Goal: Information Seeking & Learning: Check status

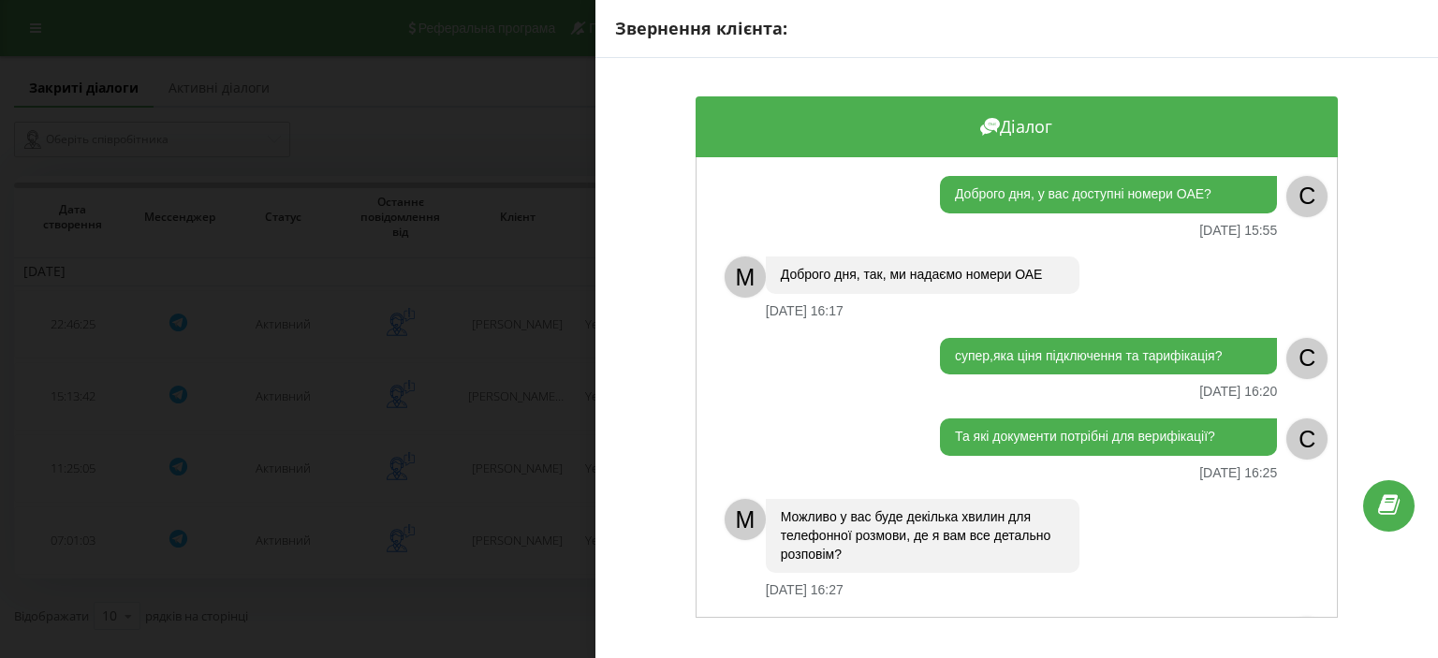
click at [461, 220] on div "Звернення клієнта: Діалог Доброго дня, у вас доступні номери ОАЕ? [DATE] 15:55 …" at bounding box center [719, 329] width 1438 height 658
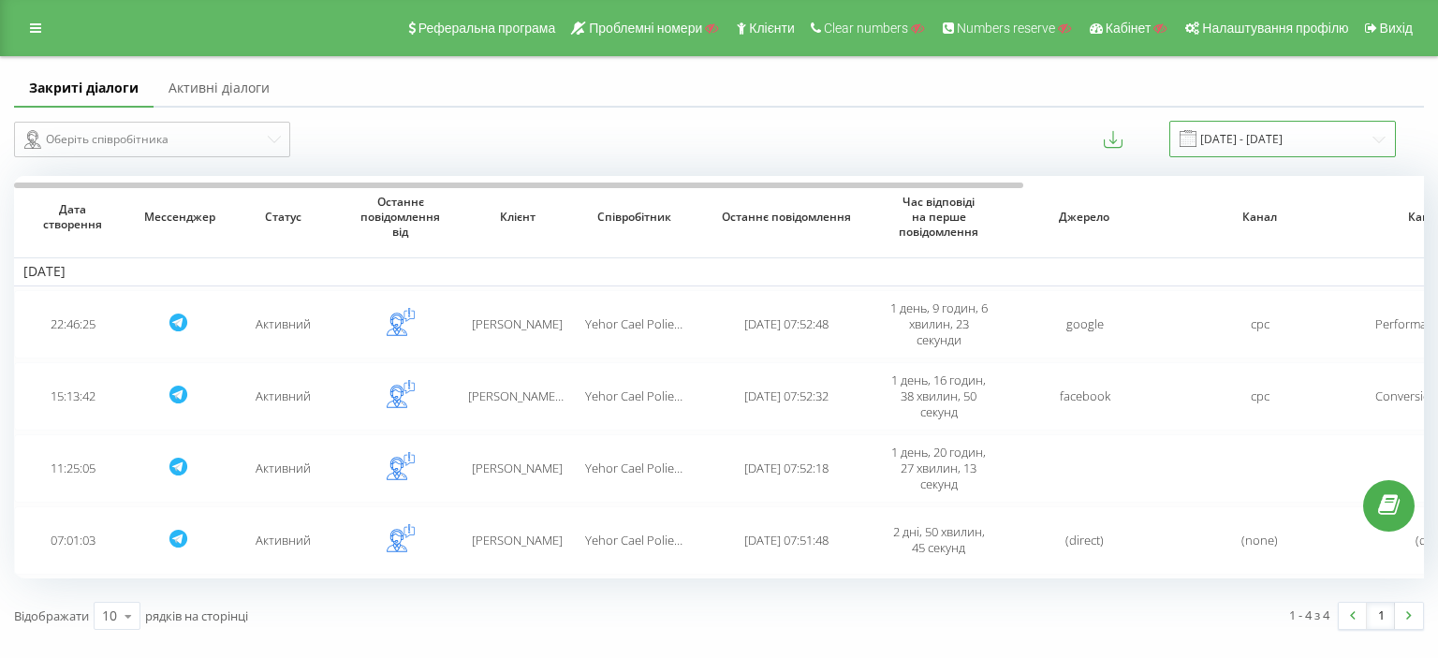
click at [1279, 141] on input "[DATE] - [DATE]" at bounding box center [1283, 139] width 227 height 37
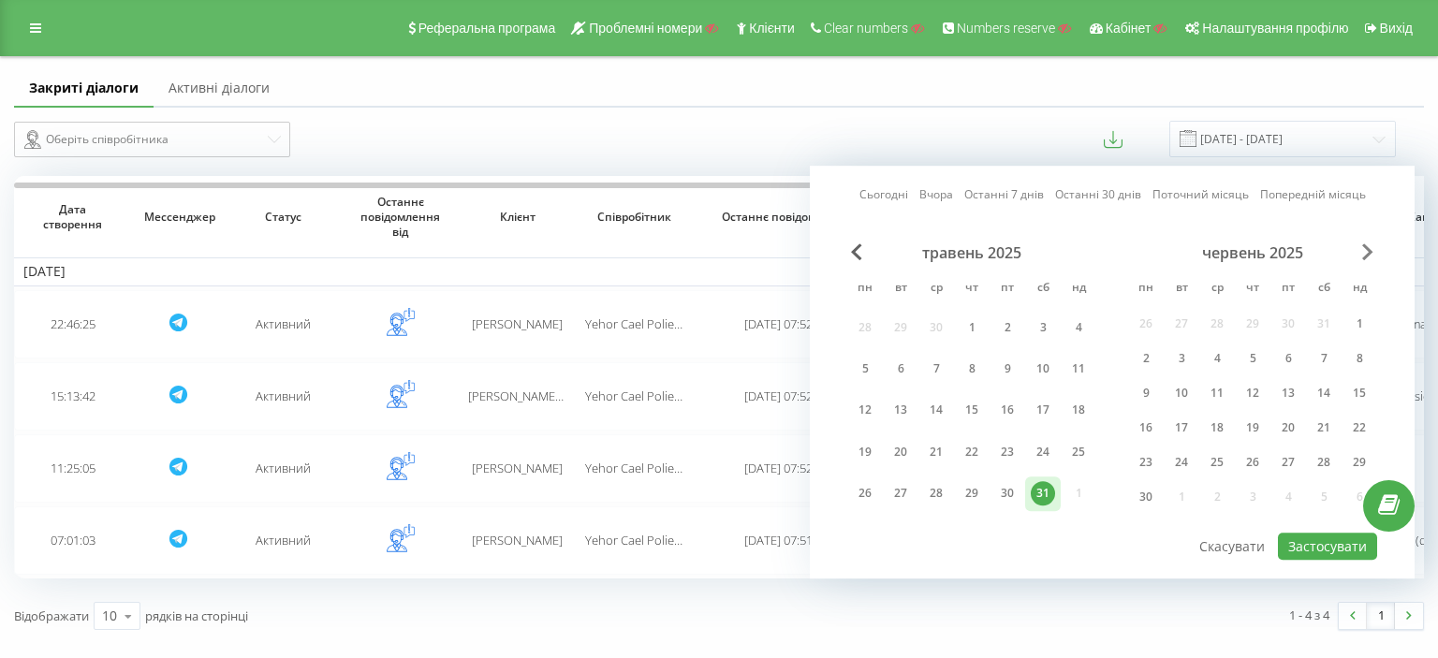
click at [1369, 254] on span "Next Month" at bounding box center [1367, 251] width 11 height 17
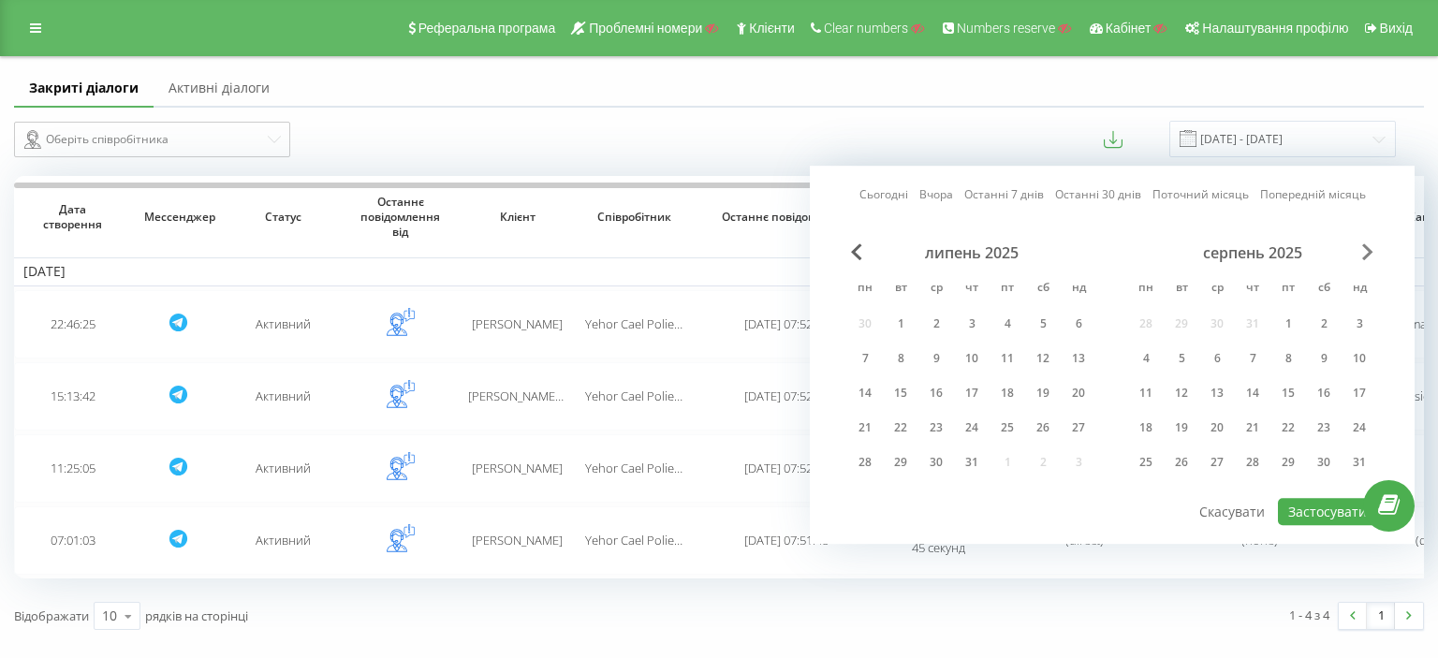
click at [1370, 254] on span "Next Month" at bounding box center [1367, 251] width 11 height 17
click at [1288, 388] on div "19" at bounding box center [1288, 393] width 24 height 24
click at [1153, 432] on div "22" at bounding box center [1146, 428] width 24 height 24
click at [1360, 385] on div "21" at bounding box center [1359, 393] width 24 height 24
click at [1300, 387] on div "19" at bounding box center [1288, 393] width 24 height 24
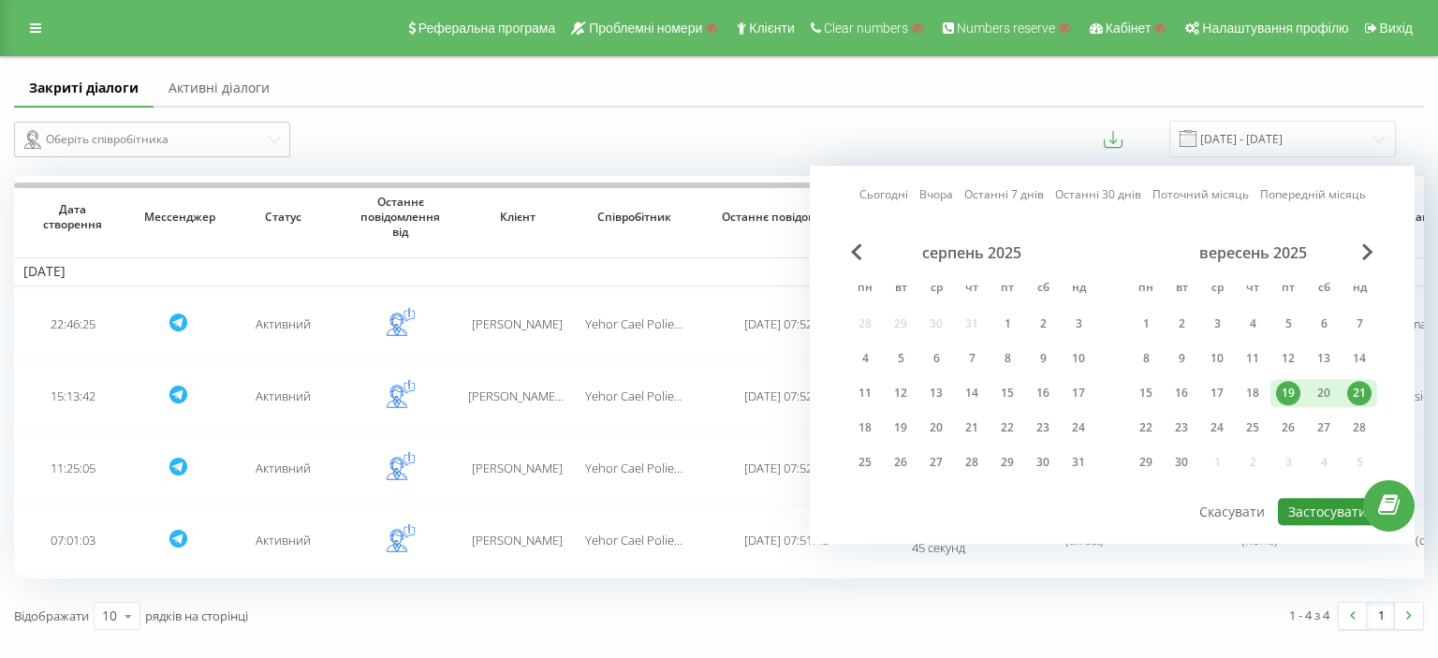
click at [1307, 506] on button "Застосувати" at bounding box center [1327, 511] width 99 height 27
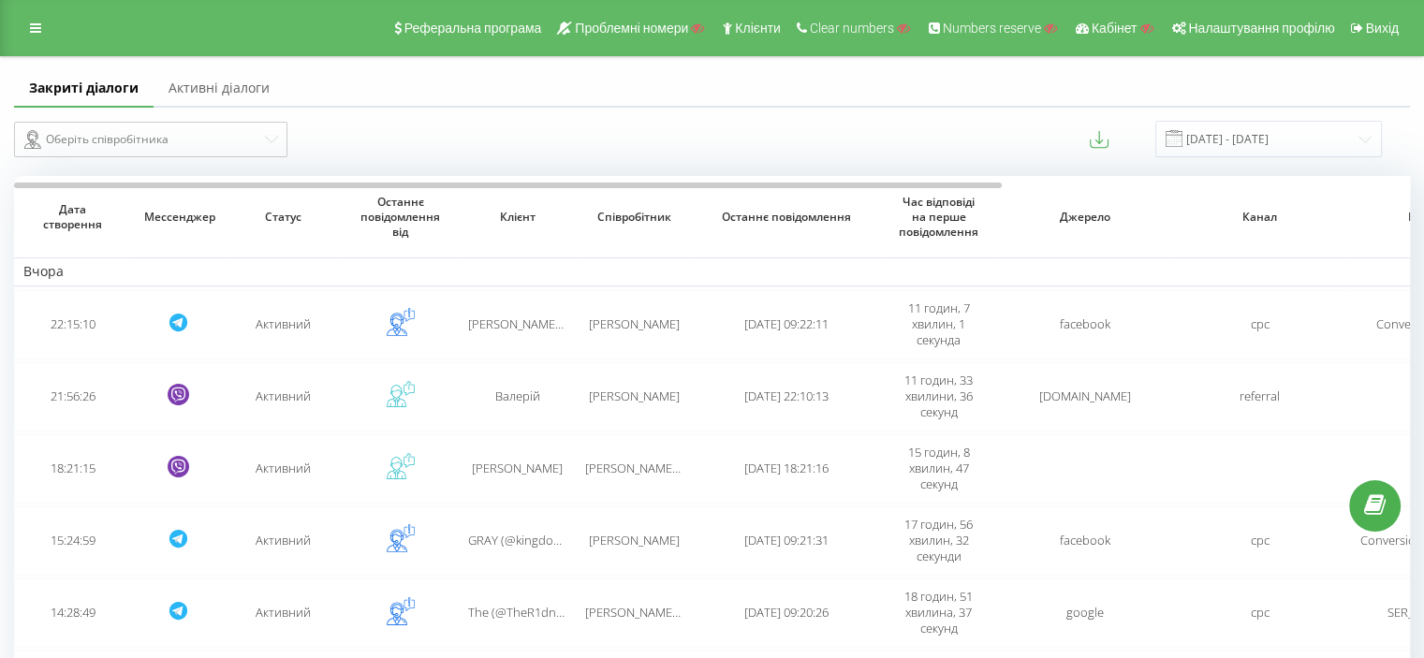
click at [1111, 123] on div "Оберіть співробітника [DATE] - [DATE]" at bounding box center [712, 139] width 1422 height 63
click at [1109, 136] on icon at bounding box center [1099, 139] width 19 height 19
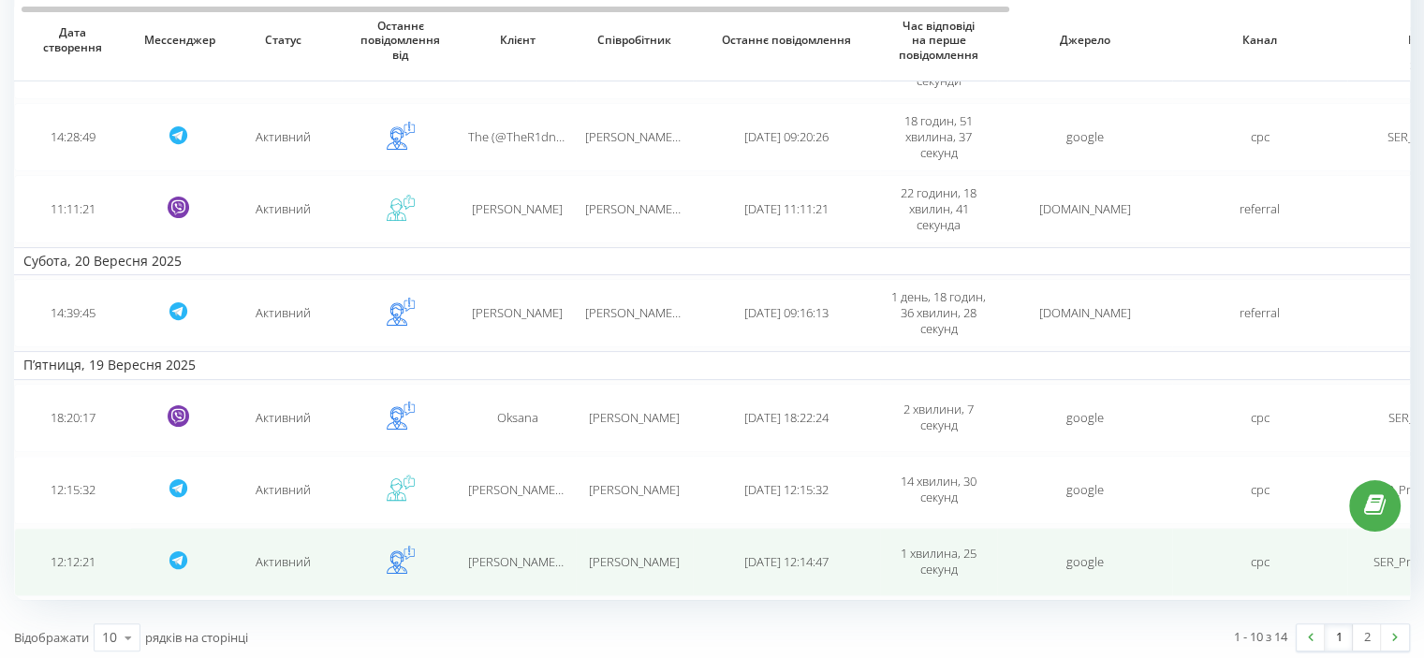
scroll to position [478, 0]
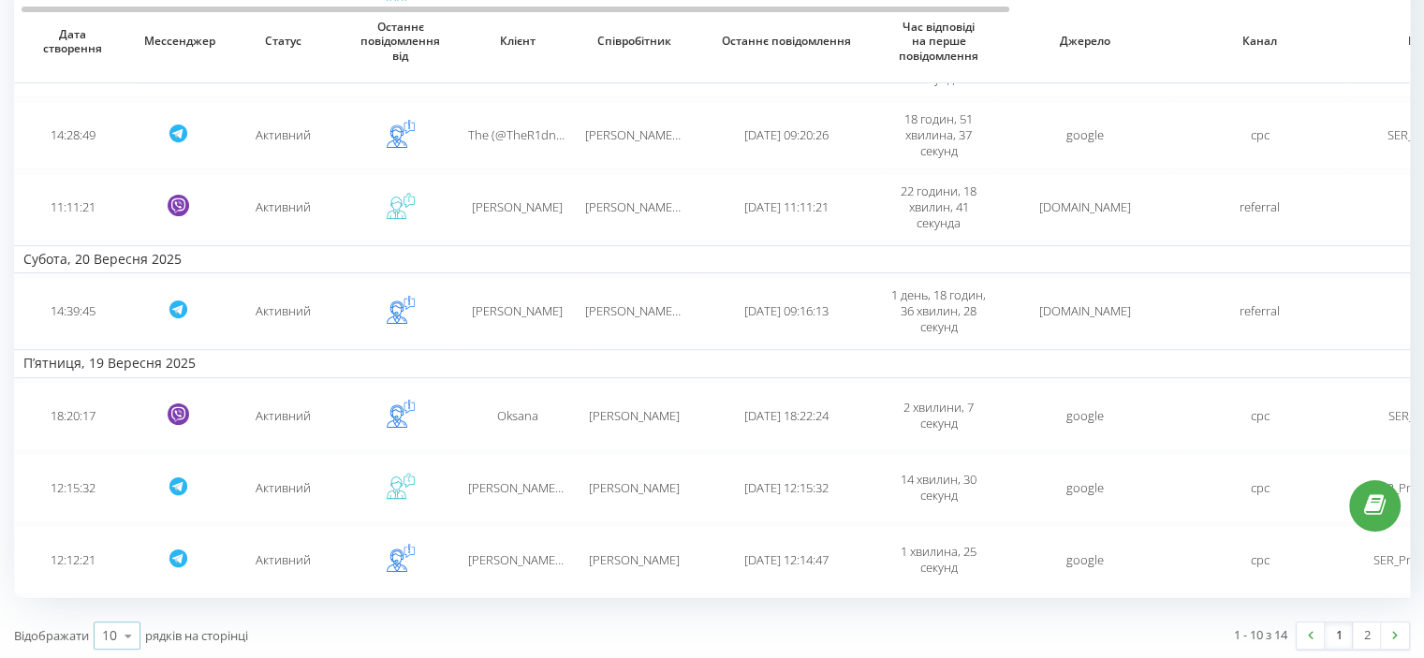
click at [121, 635] on icon at bounding box center [128, 636] width 28 height 37
click at [115, 600] on span "100" at bounding box center [113, 609] width 22 height 18
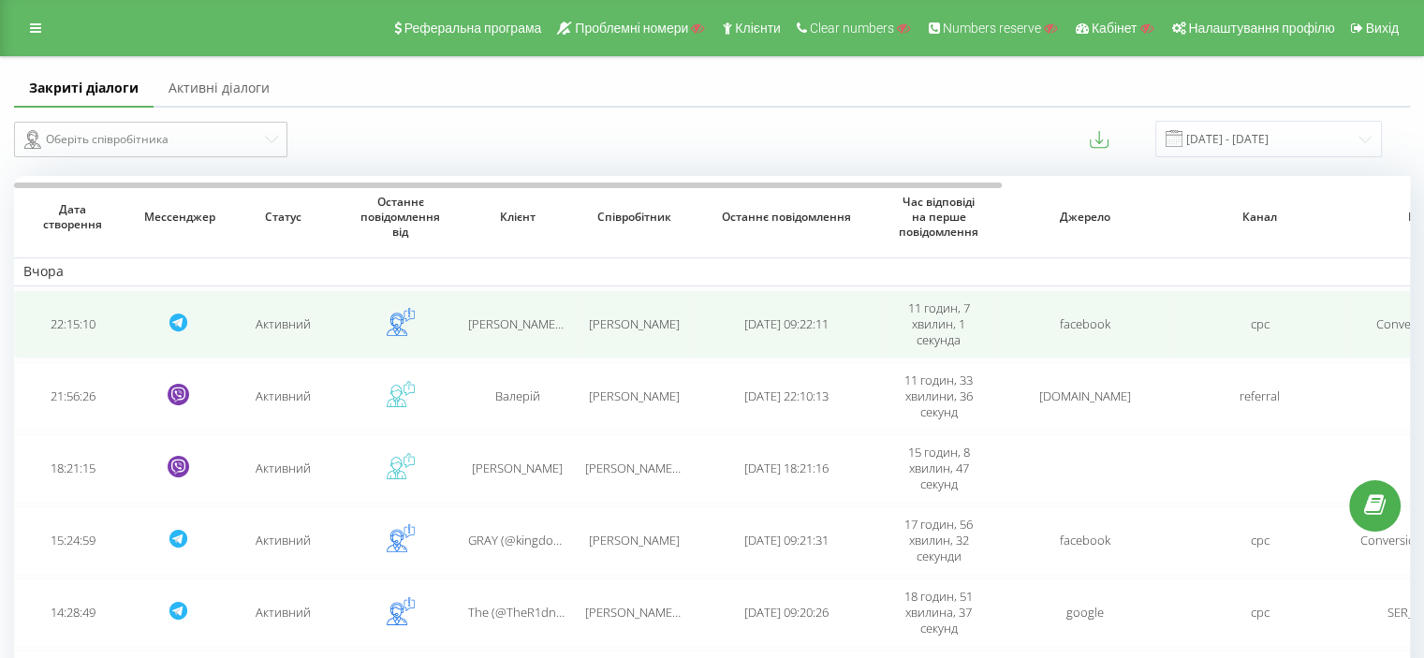
click at [370, 351] on td at bounding box center [400, 324] width 117 height 68
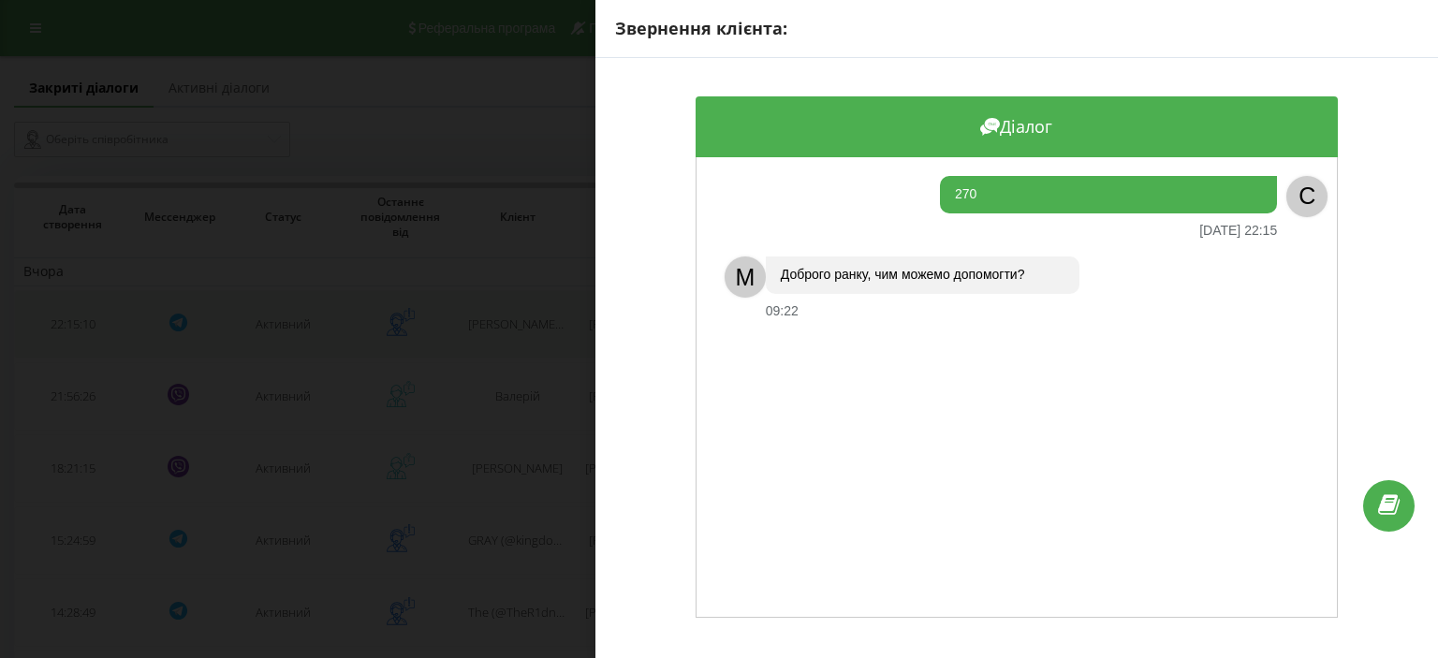
click at [370, 351] on div "Звернення клієнта: Діалог 270 [DATE] 22:15 C M Доброго ранку, чим можемо допомо…" at bounding box center [719, 329] width 1438 height 658
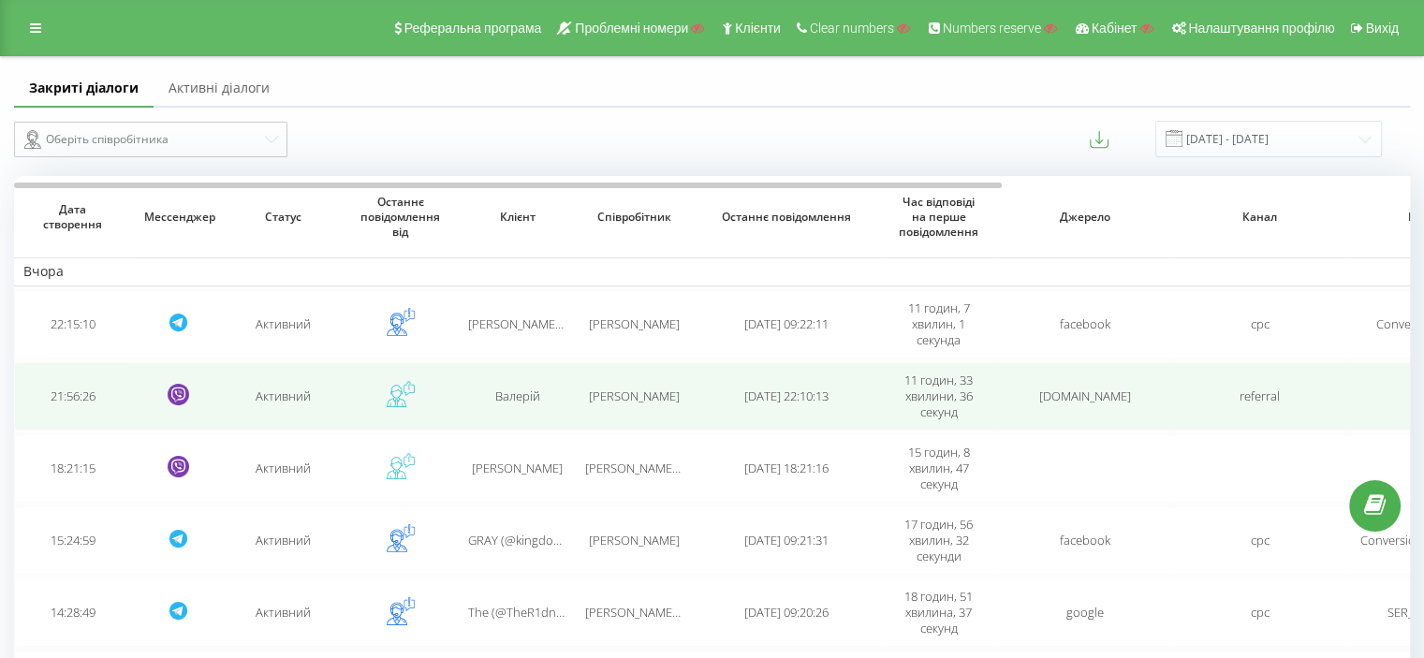
click at [367, 411] on td at bounding box center [400, 396] width 117 height 68
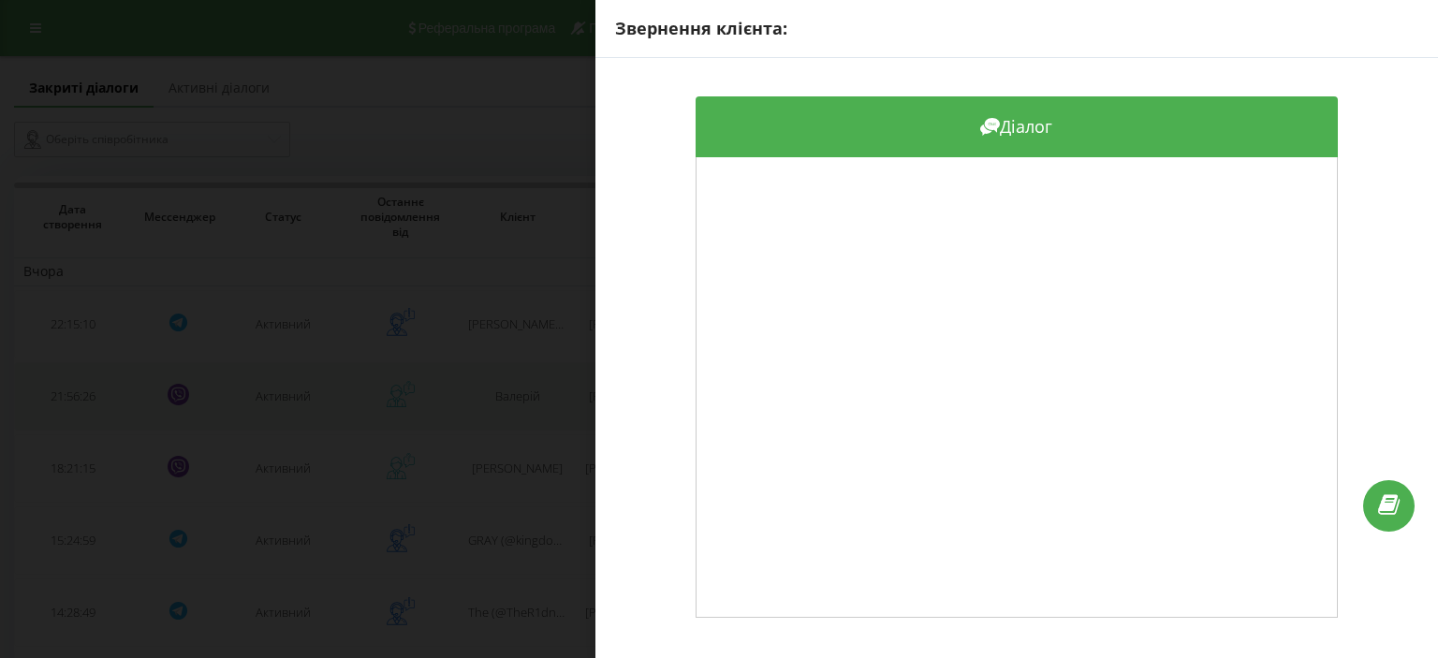
click at [367, 411] on div "Звернення клієнта: Діалог" at bounding box center [719, 329] width 1438 height 658
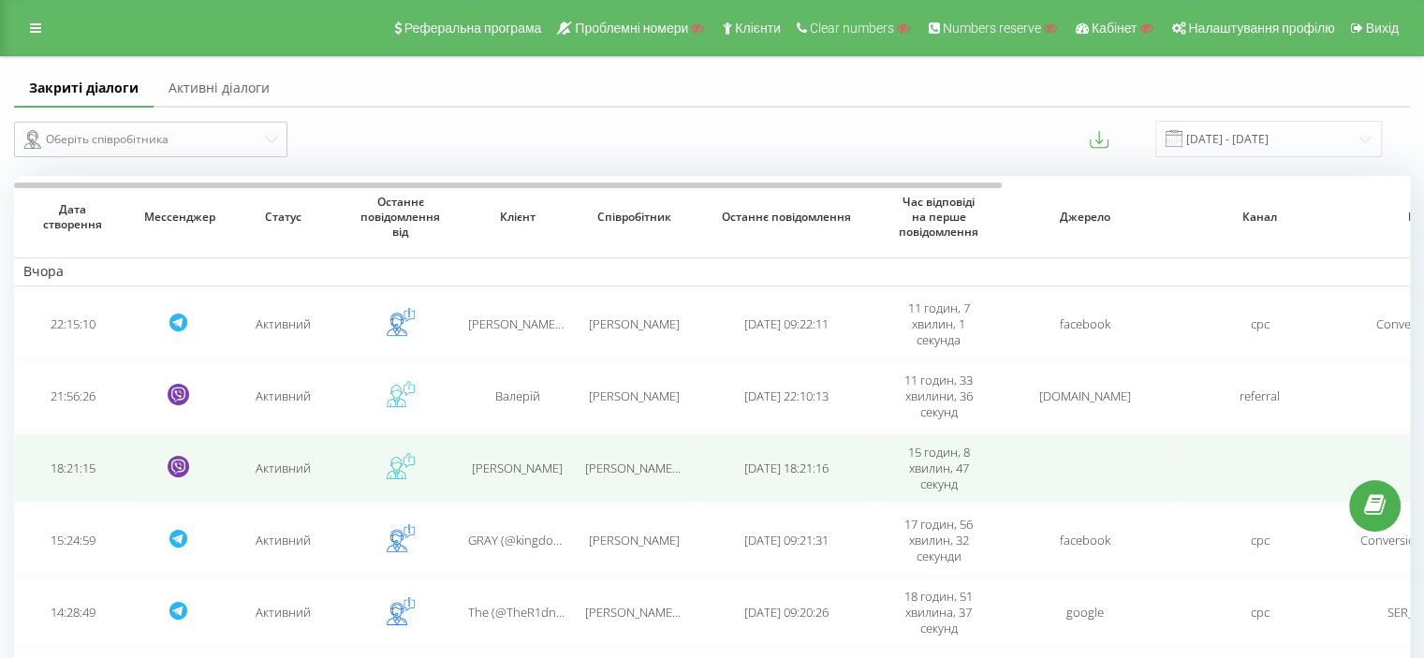
click at [370, 463] on td at bounding box center [400, 468] width 117 height 68
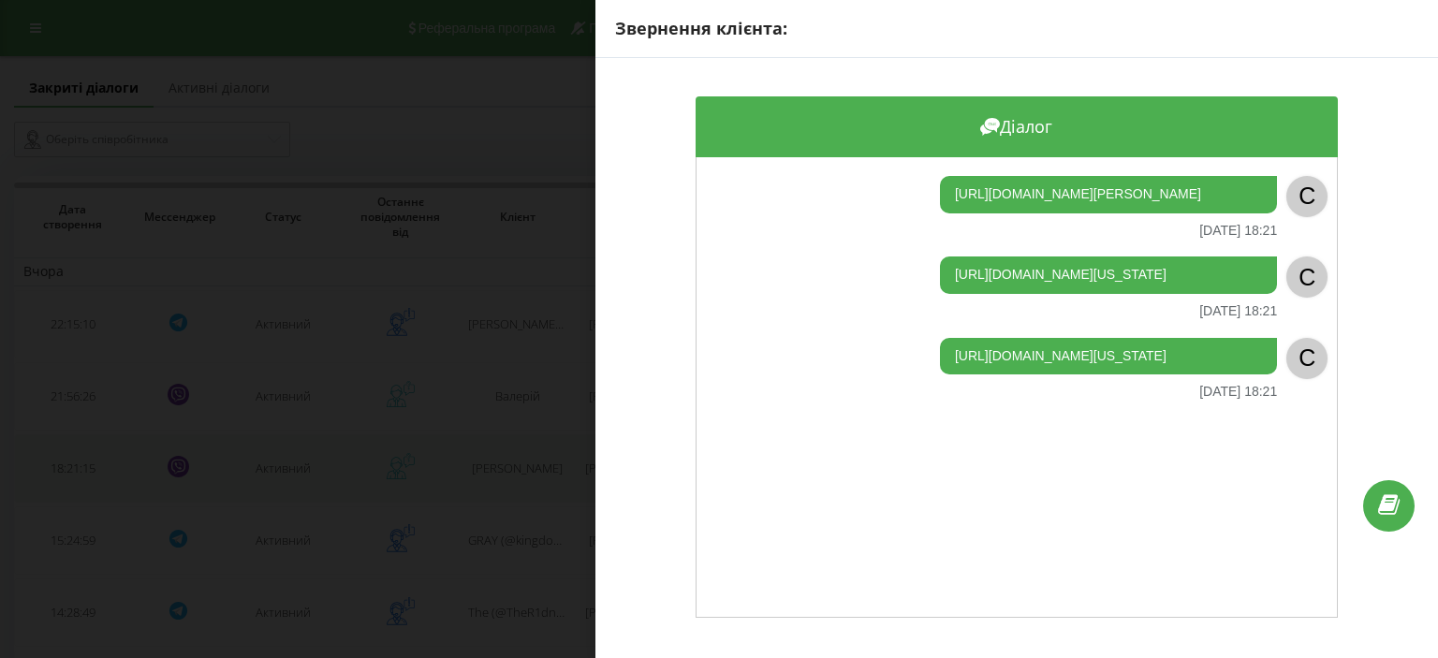
click at [370, 463] on div "Звернення клієнта: Діалог [URL][DOMAIN_NAME][PERSON_NAME] [DATE] 18:21 C [URL][…" at bounding box center [719, 329] width 1438 height 658
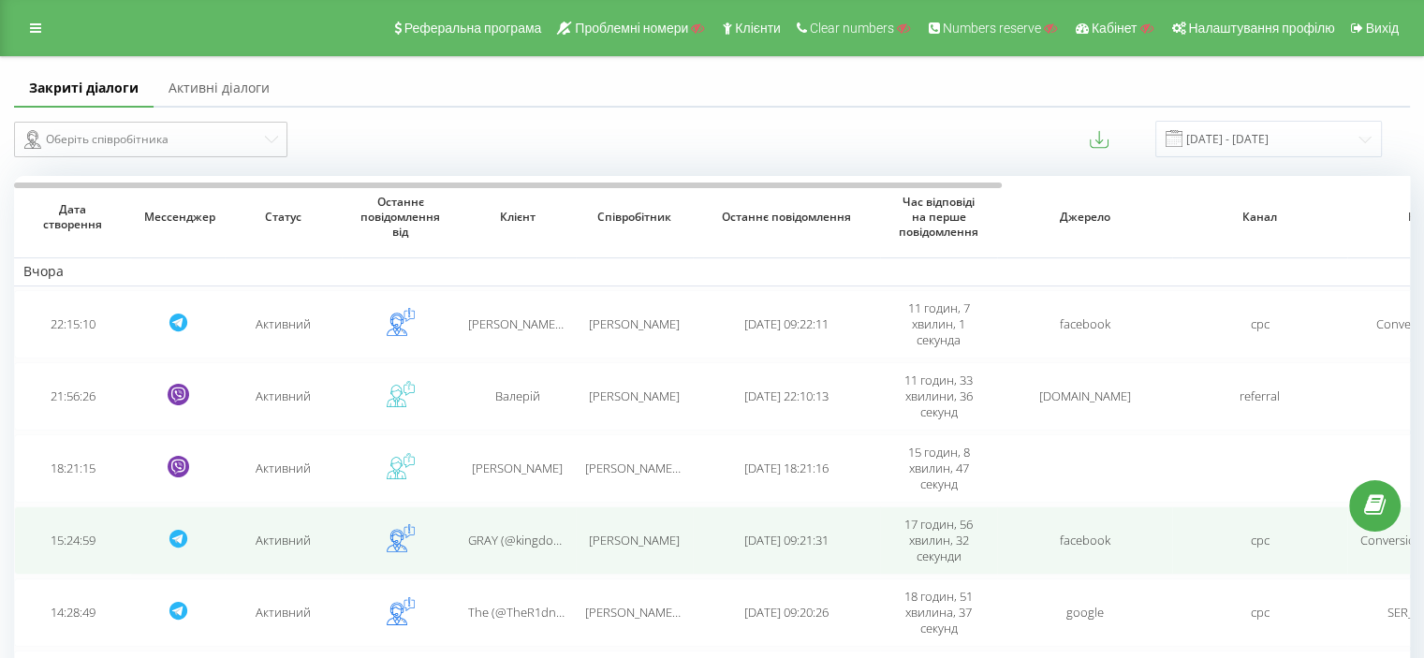
click at [377, 507] on td at bounding box center [400, 541] width 117 height 68
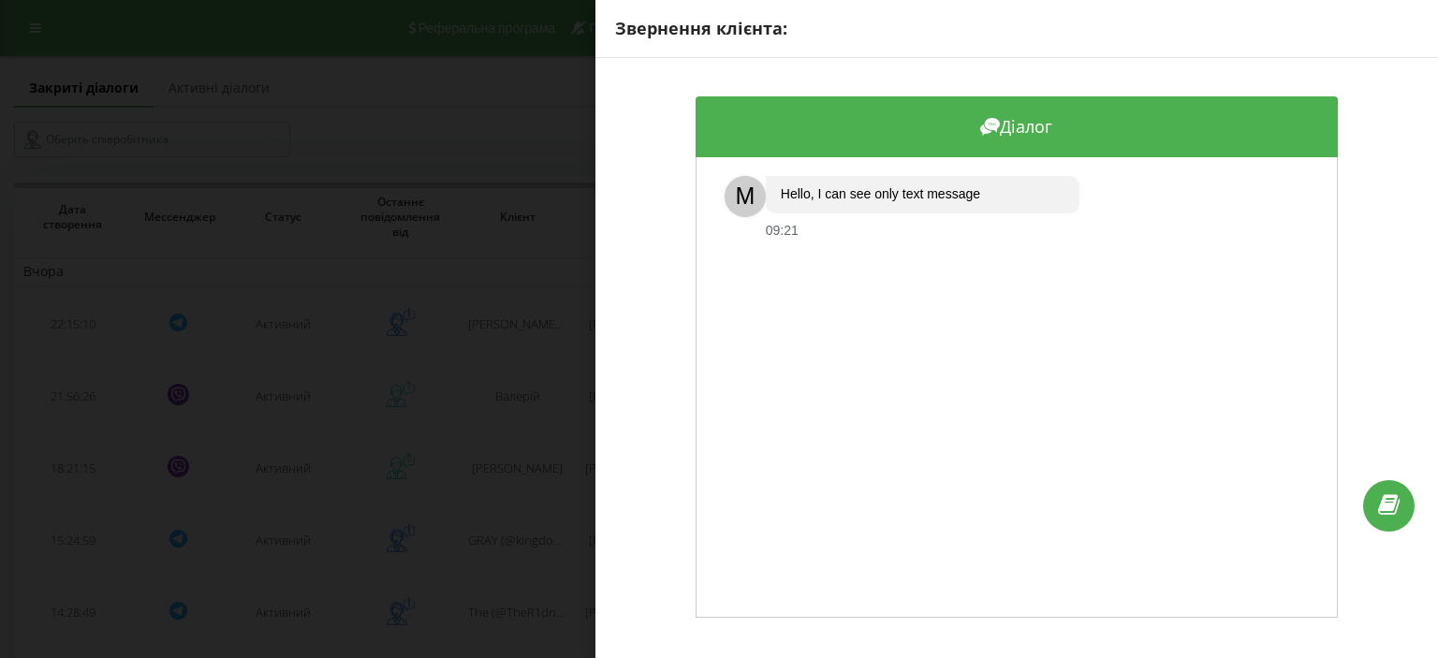
click at [378, 532] on div "Звернення клієнта: Діалог M Hello, I can see only text message 09:21" at bounding box center [719, 329] width 1438 height 658
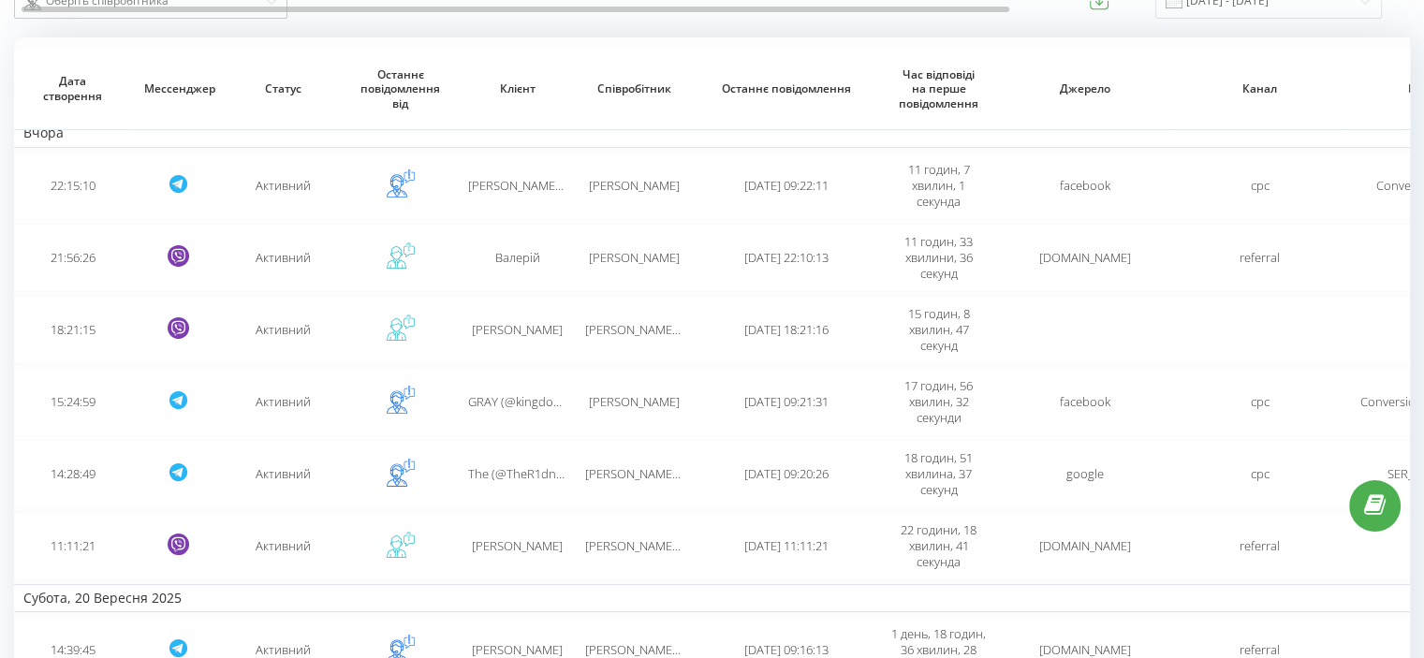
scroll to position [187, 0]
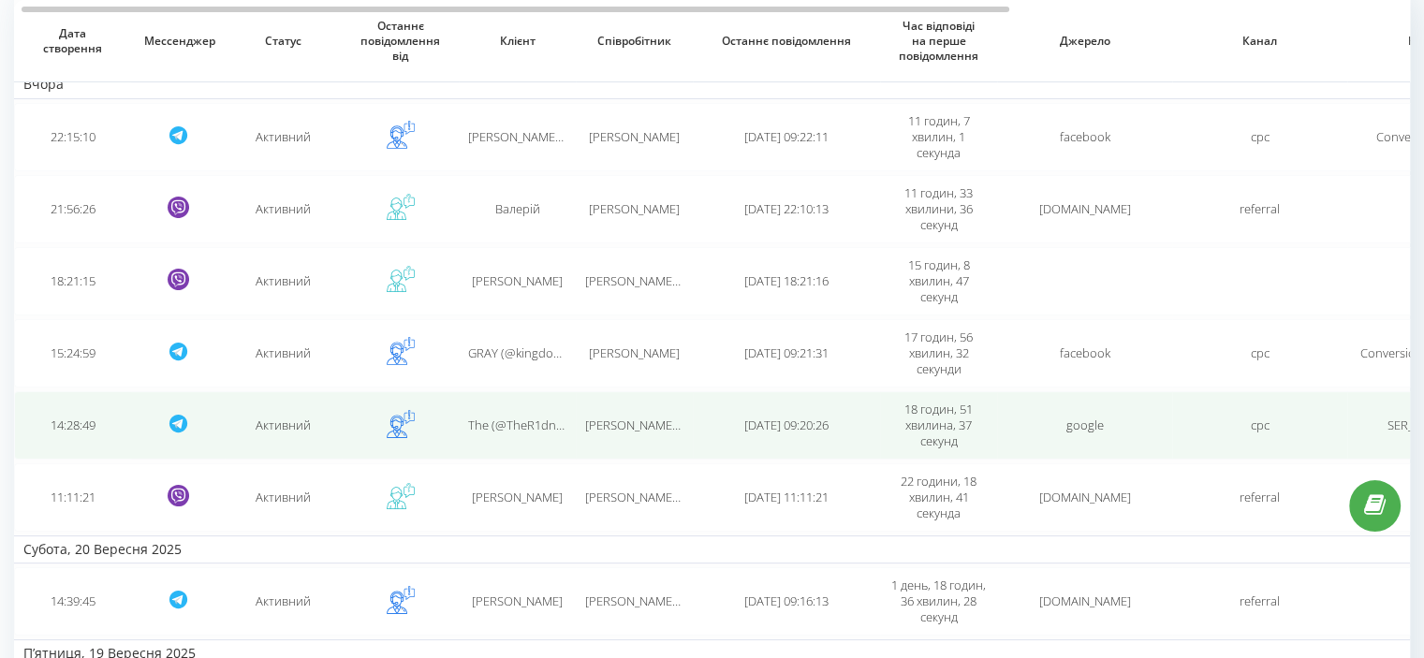
click at [509, 405] on td "The (@TheR1dnenk1y) Ridnenkiy" at bounding box center [517, 425] width 117 height 68
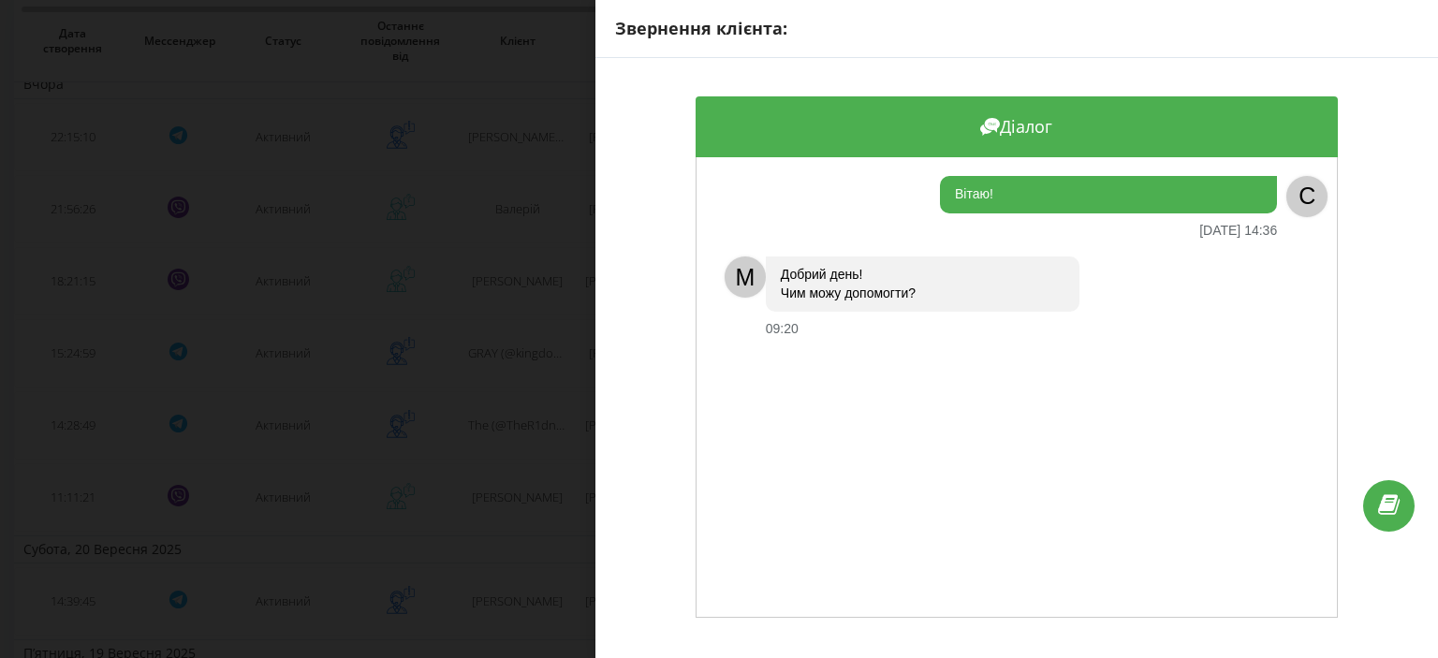
click at [528, 466] on div "Звернення клієнта: Діалог Вітаю! [DATE] 14:36 C M Добрий день! Чим можу допомог…" at bounding box center [719, 329] width 1438 height 658
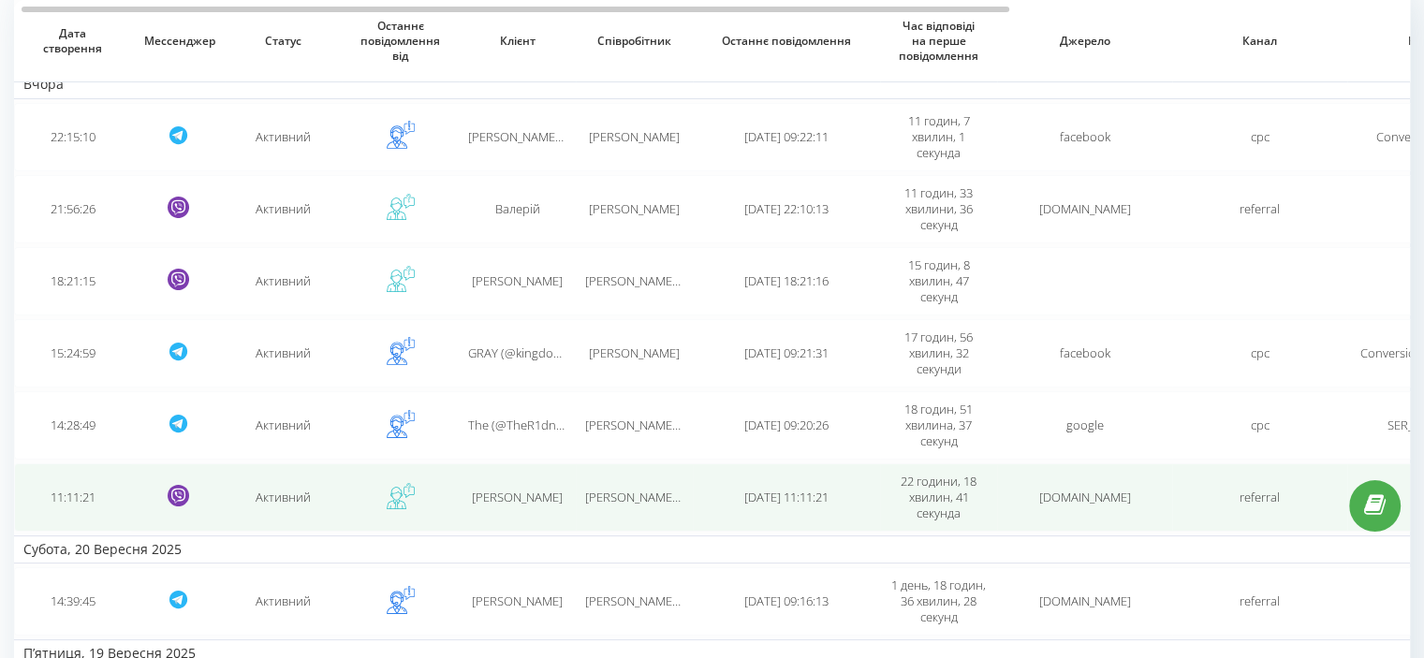
click at [519, 501] on span "[PERSON_NAME]" at bounding box center [517, 497] width 91 height 17
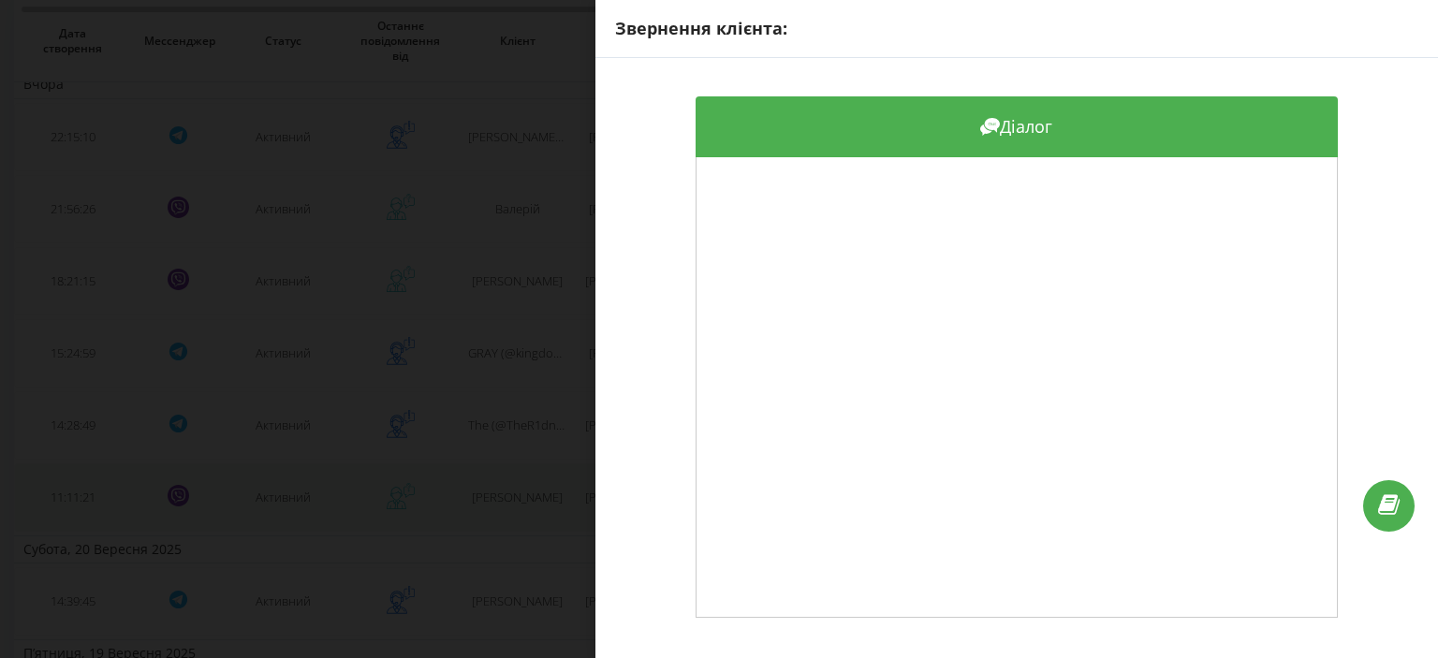
click at [519, 501] on div "Звернення клієнта: Діалог" at bounding box center [719, 329] width 1438 height 658
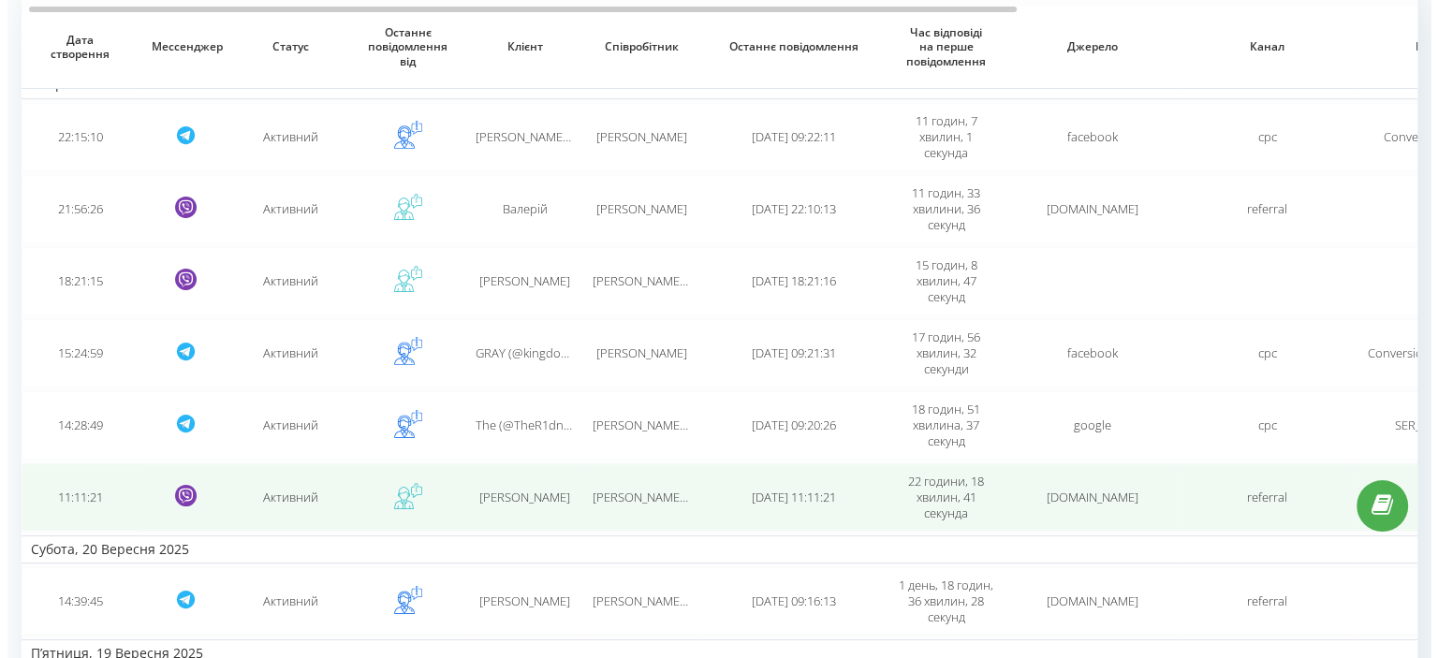
scroll to position [375, 0]
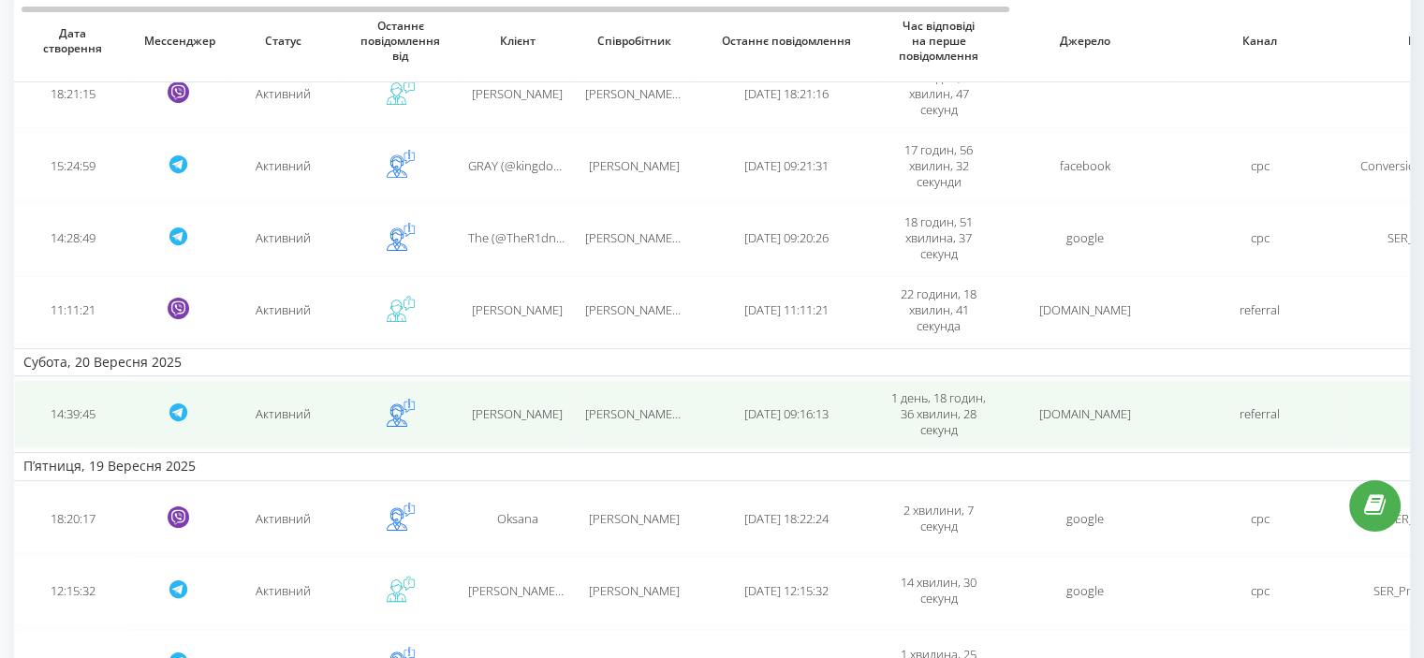
click at [515, 419] on td "[PERSON_NAME]" at bounding box center [517, 414] width 117 height 68
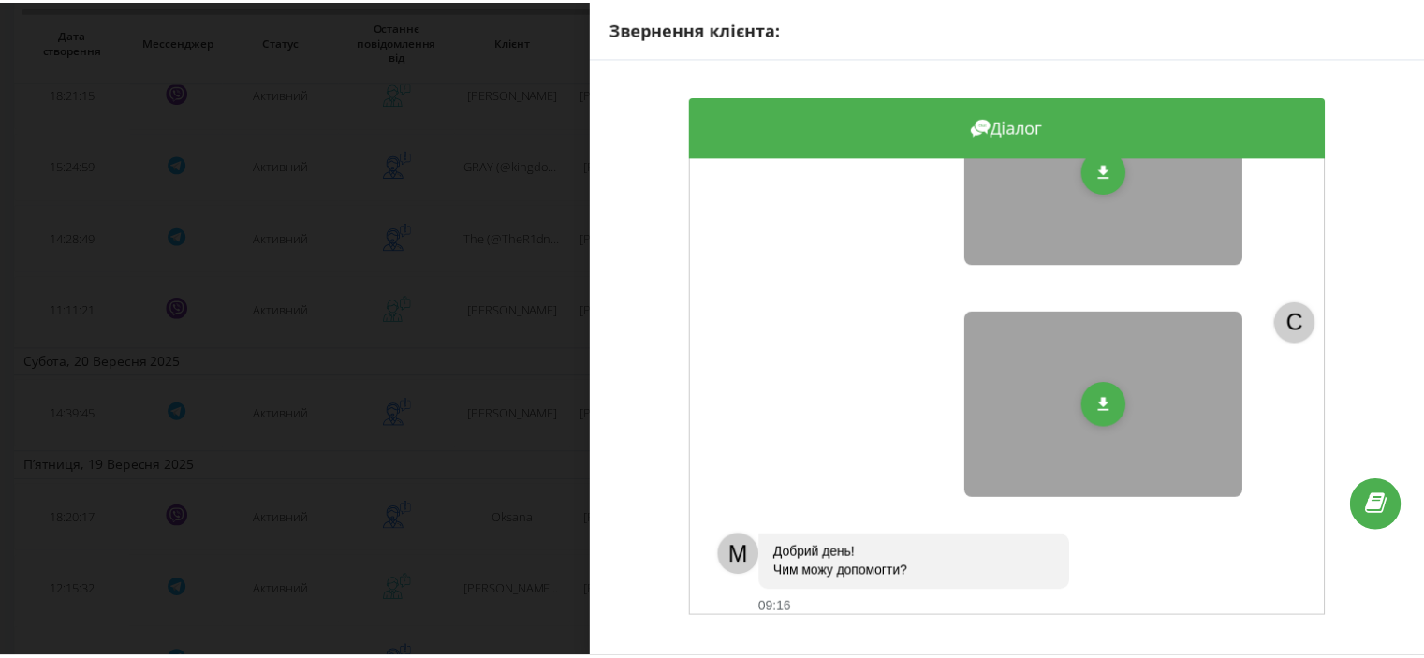
scroll to position [520, 0]
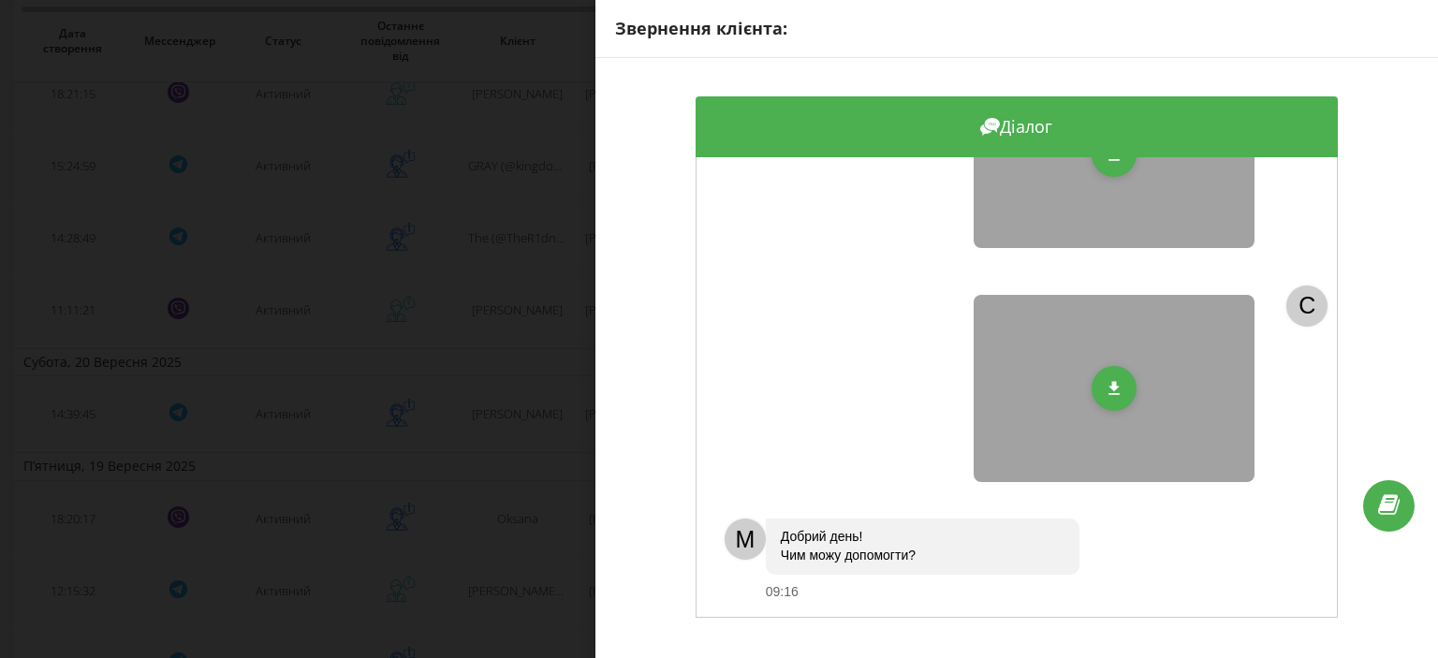
click at [479, 478] on div "Звернення клієнта: Діалог My little box [DATE] 14:40 C C 🥹😡 [DATE] 14:41 C C C …" at bounding box center [719, 329] width 1438 height 658
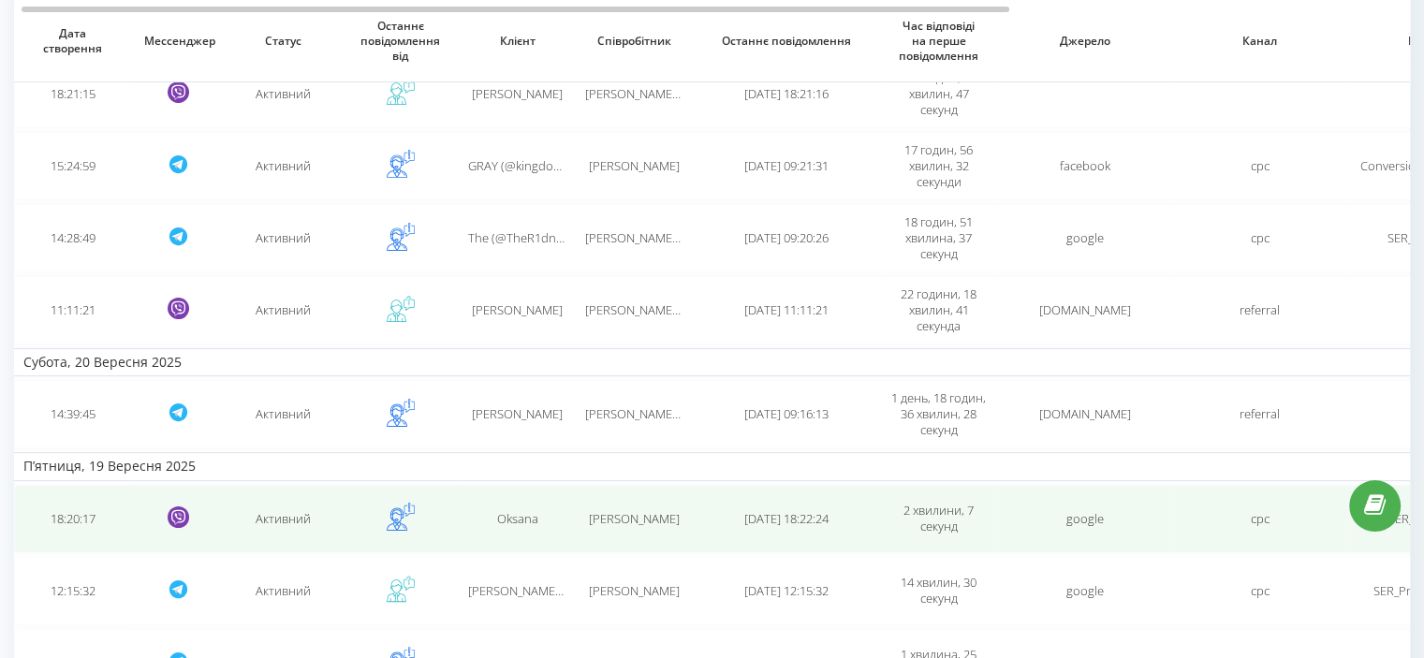
click at [543, 517] on div "Oksanа" at bounding box center [517, 519] width 98 height 16
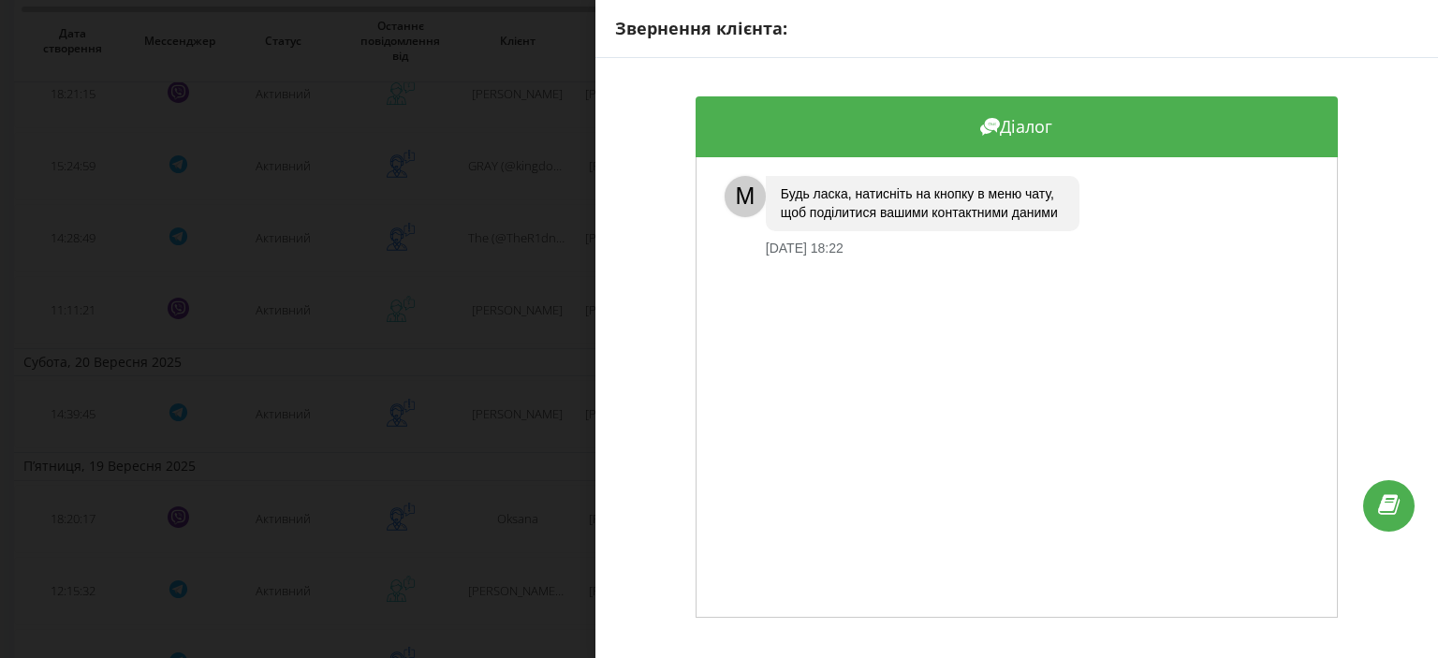
click at [492, 478] on div "Звернення клієнта: Діалог M Будь ласка, натисніть на кнопку в меню чату, щоб по…" at bounding box center [719, 329] width 1438 height 658
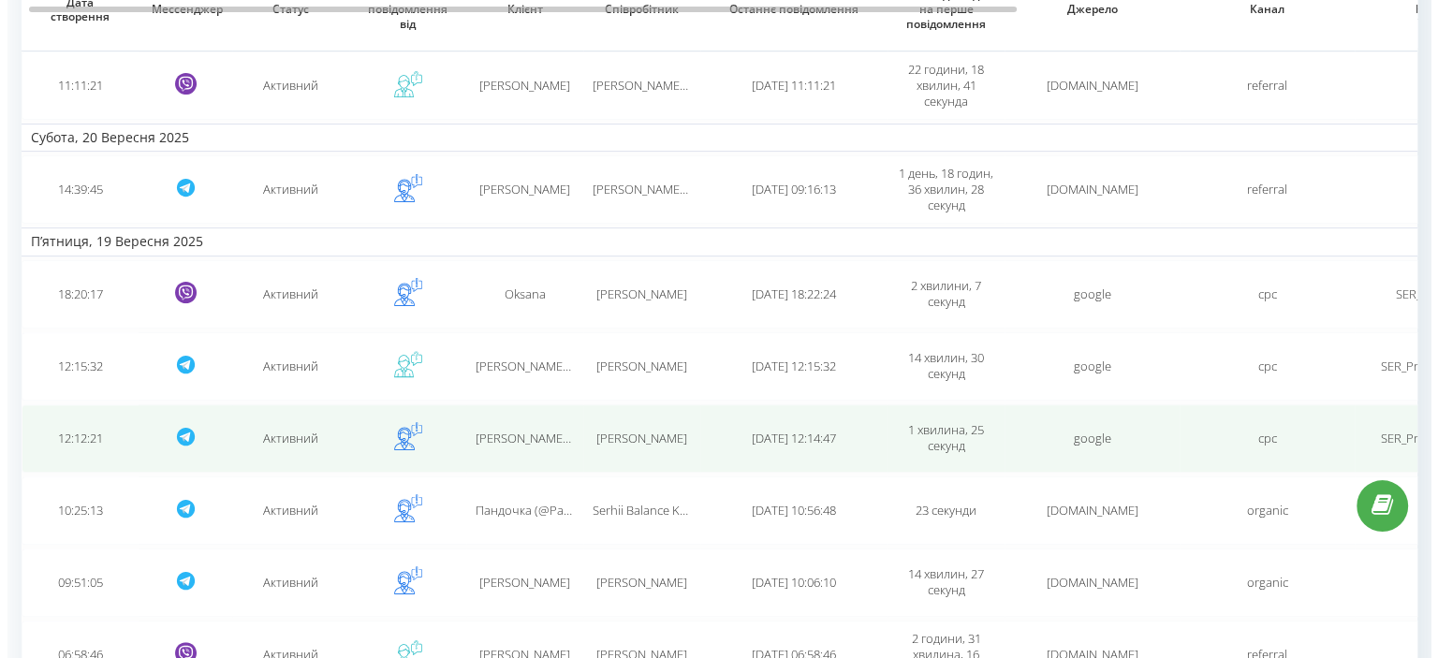
scroll to position [655, 0]
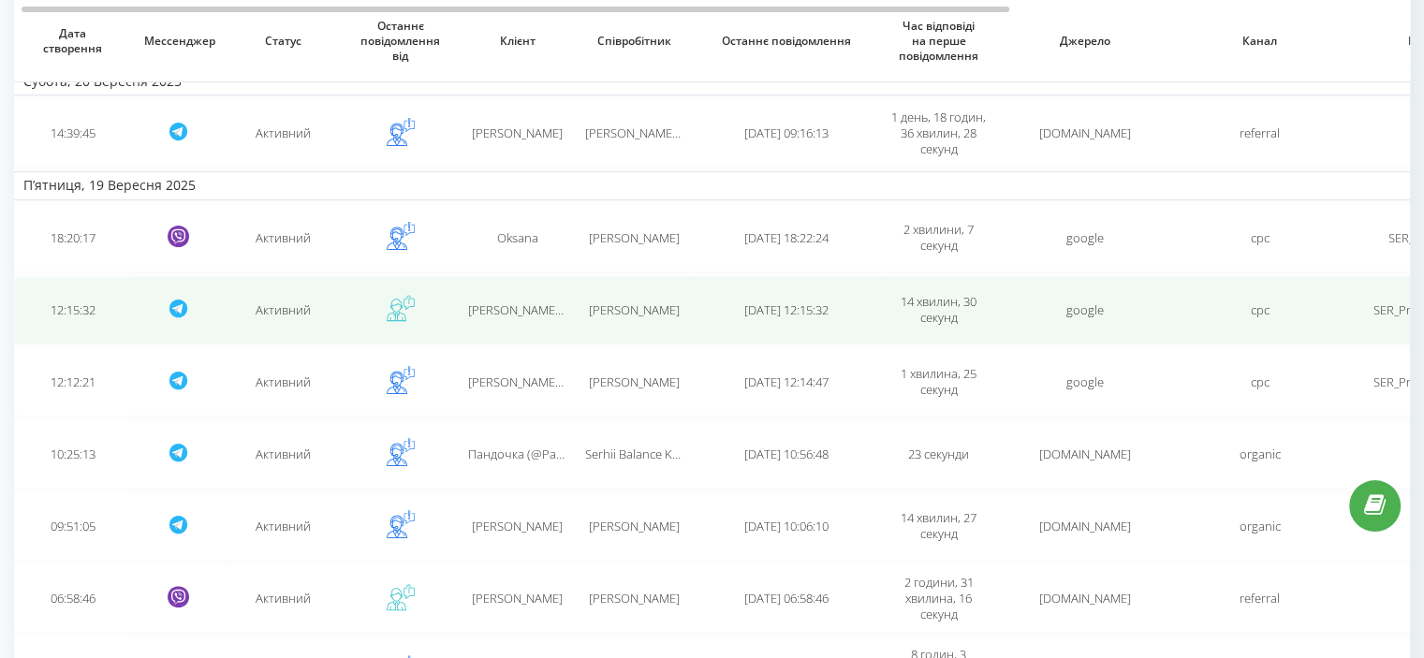
click at [534, 321] on td "[PERSON_NAME] (@Equip_Shop) [PERSON_NAME]" at bounding box center [517, 310] width 117 height 68
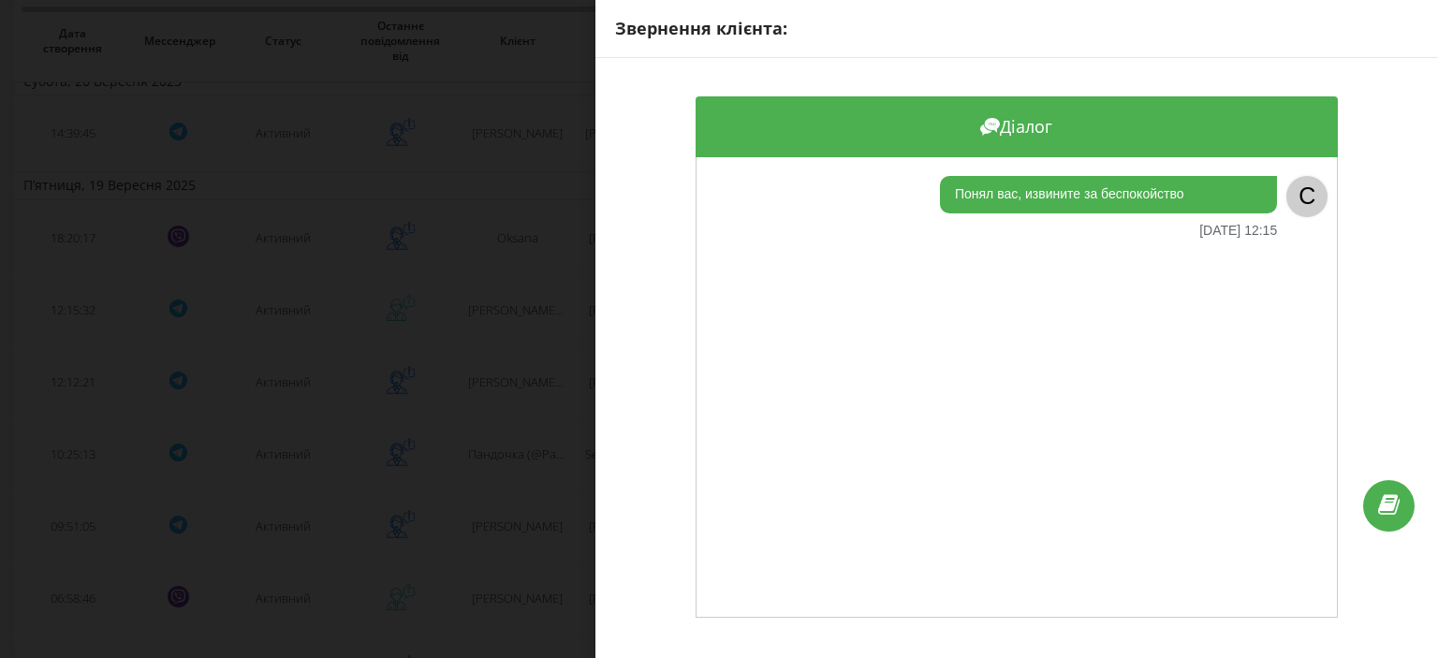
click at [483, 332] on div "Звернення клієнта: [PERSON_NAME] Понял вас, извините за беспокойство [DATE] 12:…" at bounding box center [719, 329] width 1438 height 658
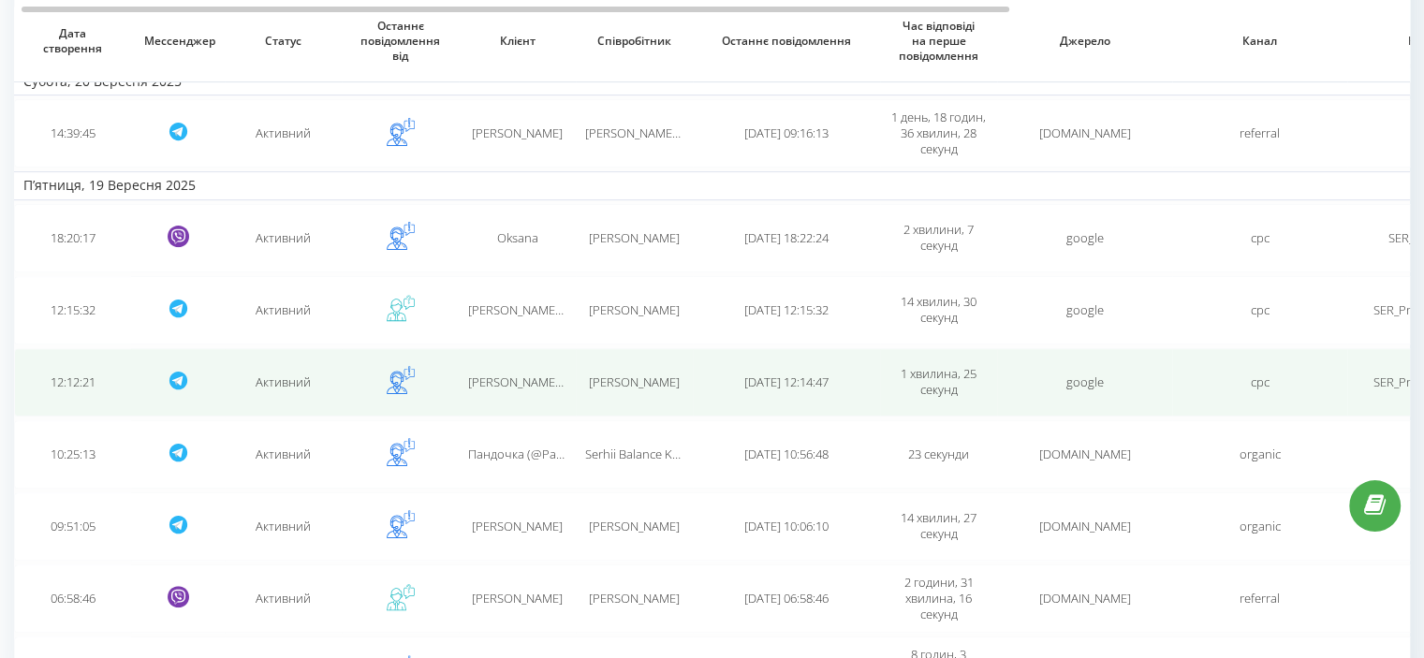
click at [551, 395] on td "[PERSON_NAME] (@Equip_Shop) [PERSON_NAME]" at bounding box center [517, 382] width 117 height 68
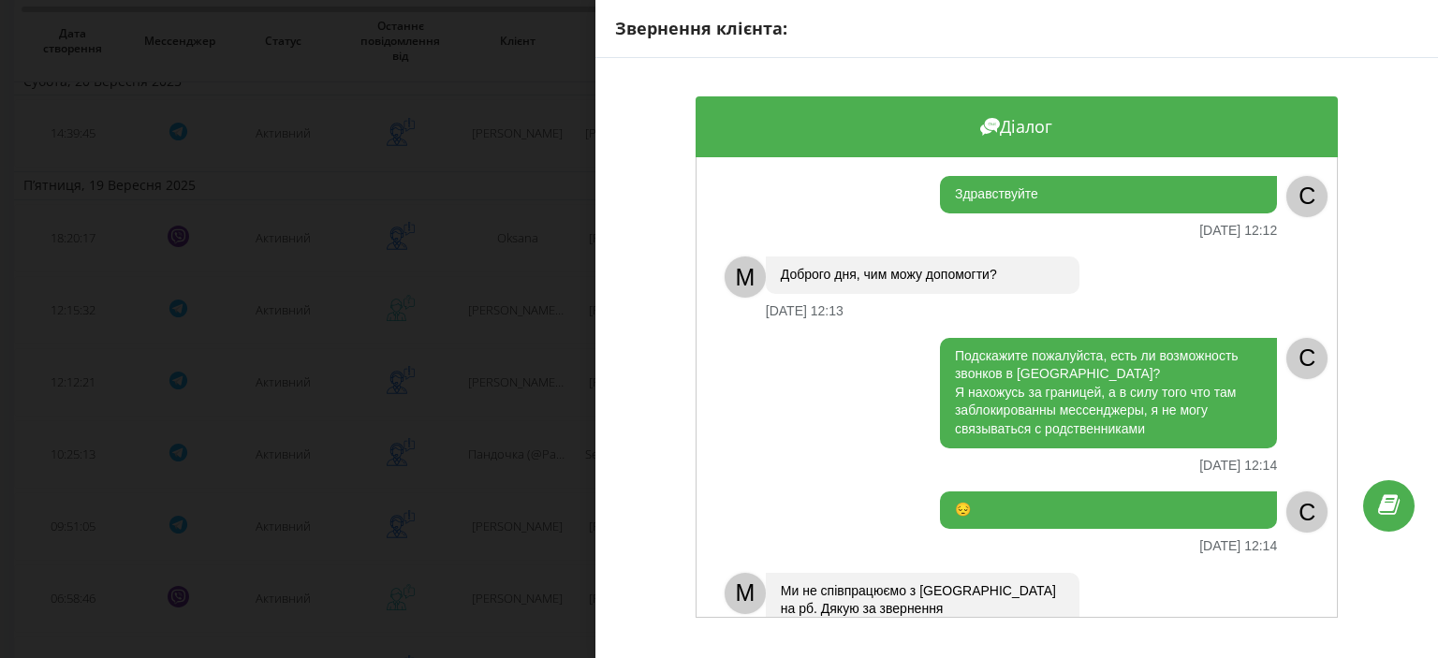
click at [453, 368] on div "Звернення клієнта: Діалог Здравствуйте [DATE] 12:12 C M Доброго дня, чим можу д…" at bounding box center [719, 329] width 1438 height 658
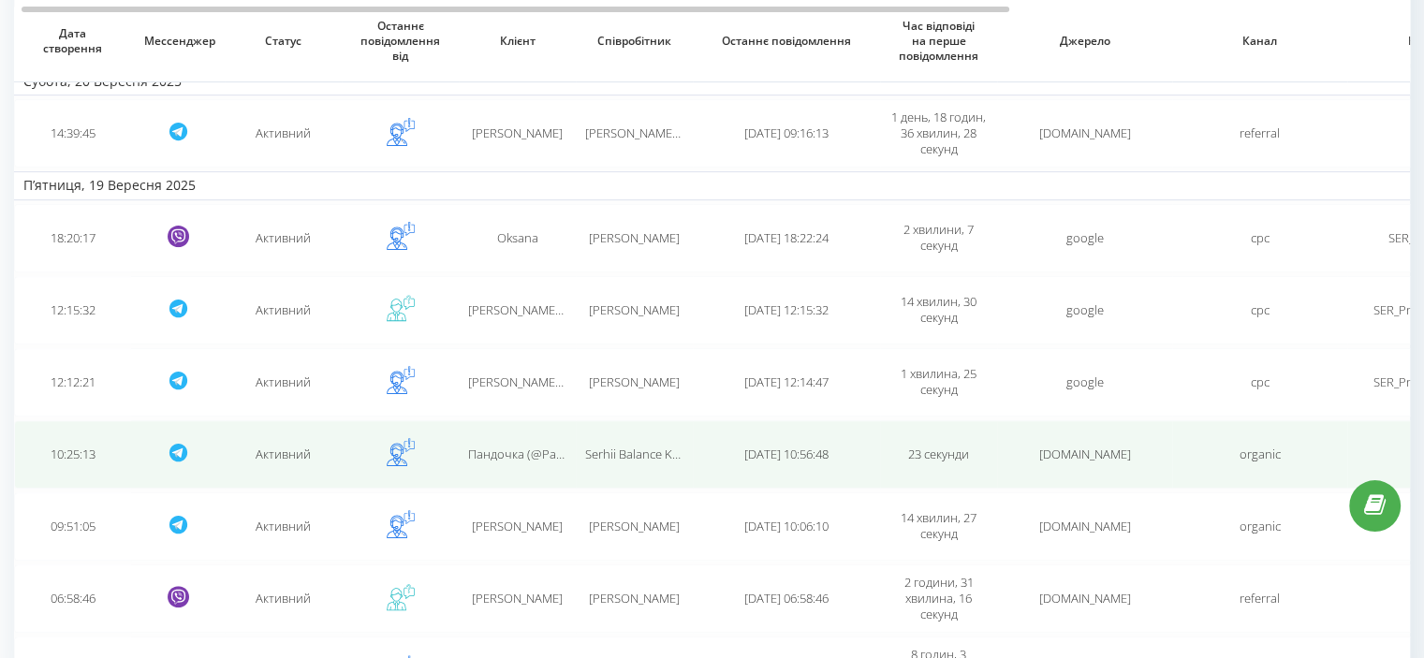
click at [543, 451] on span "Пандочка (@PanDo4ka12) 🐼" at bounding box center [550, 454] width 165 height 17
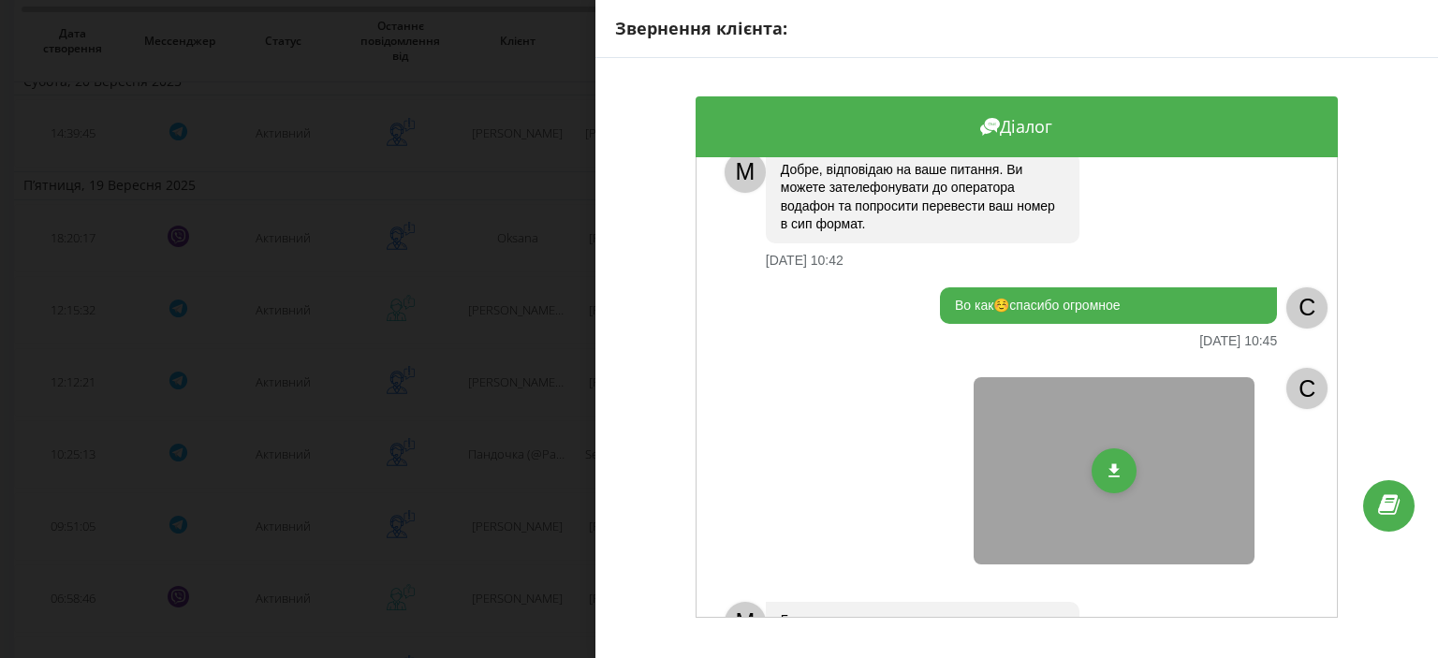
scroll to position [1134, 0]
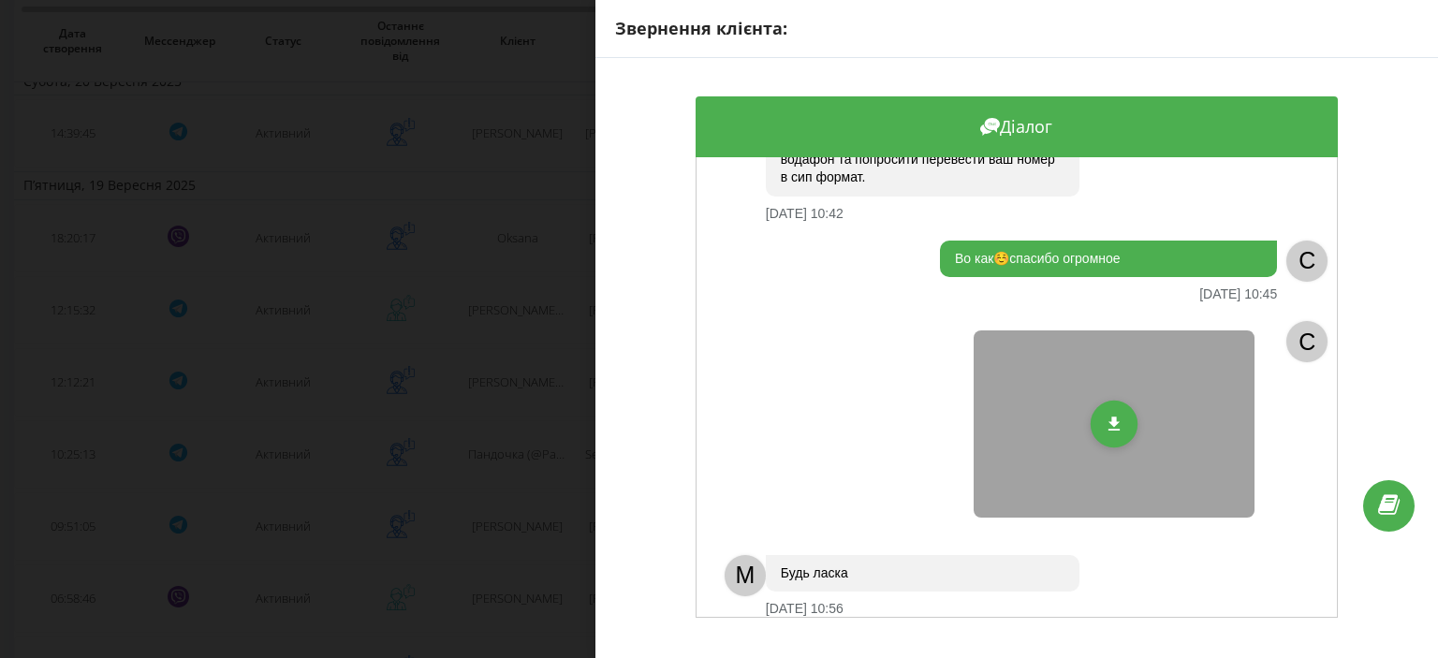
click at [1105, 415] on icon at bounding box center [1115, 425] width 20 height 20
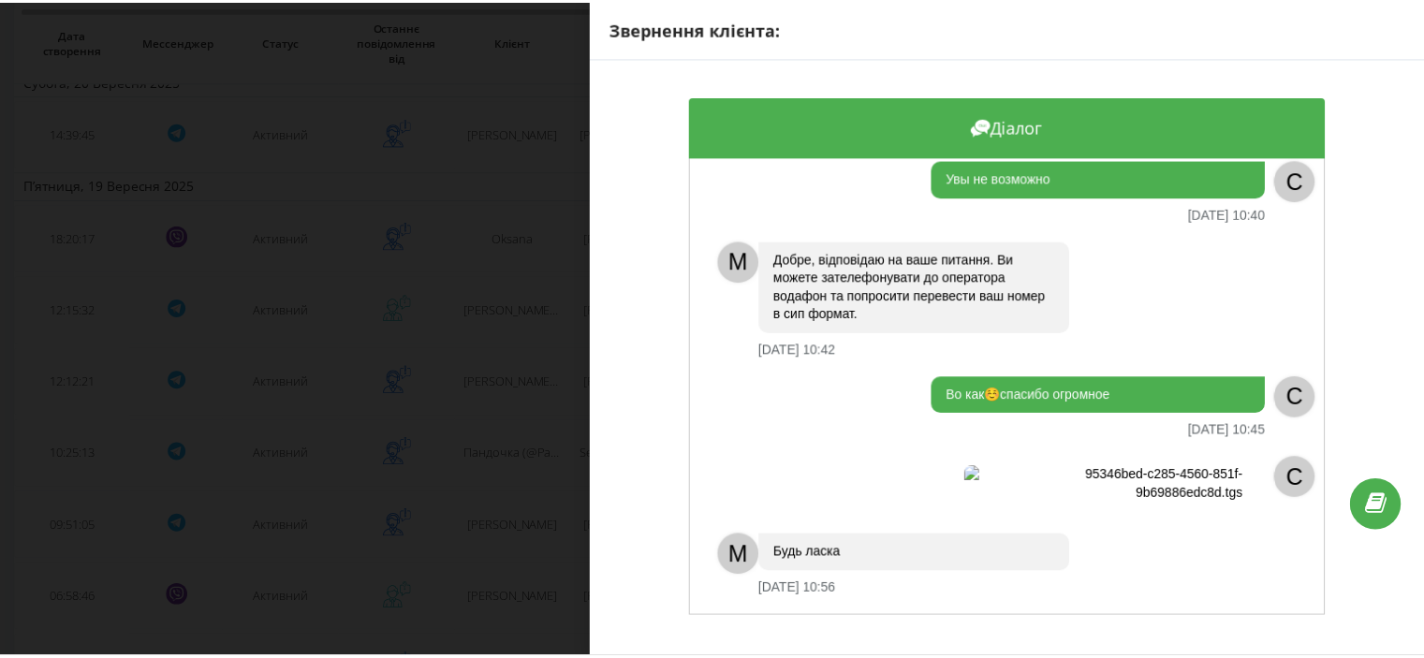
scroll to position [978, 0]
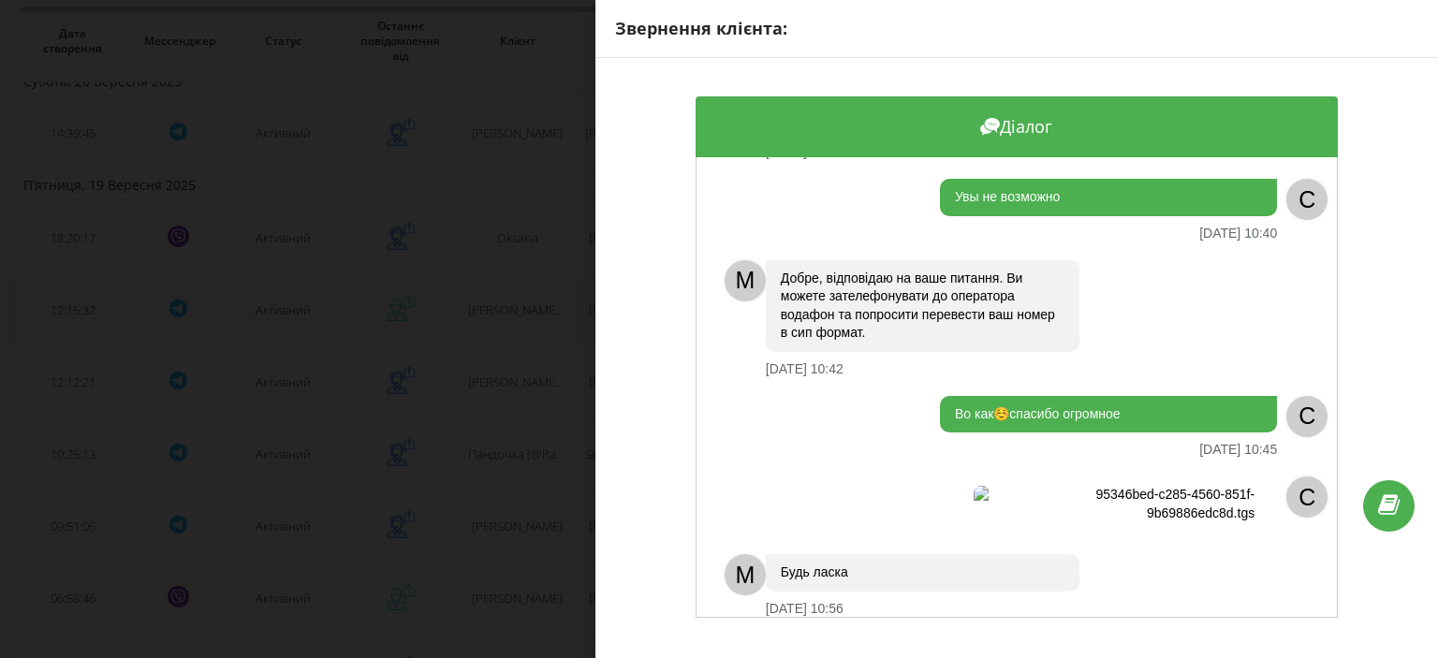
drag, startPoint x: 1267, startPoint y: 0, endPoint x: 511, endPoint y: 333, distance: 825.9
click at [511, 333] on div "Звернення клієнта: Діалог M Добрий день [DATE] 10:25 Здравствуйте [DATE] 10:25 …" at bounding box center [719, 329] width 1438 height 658
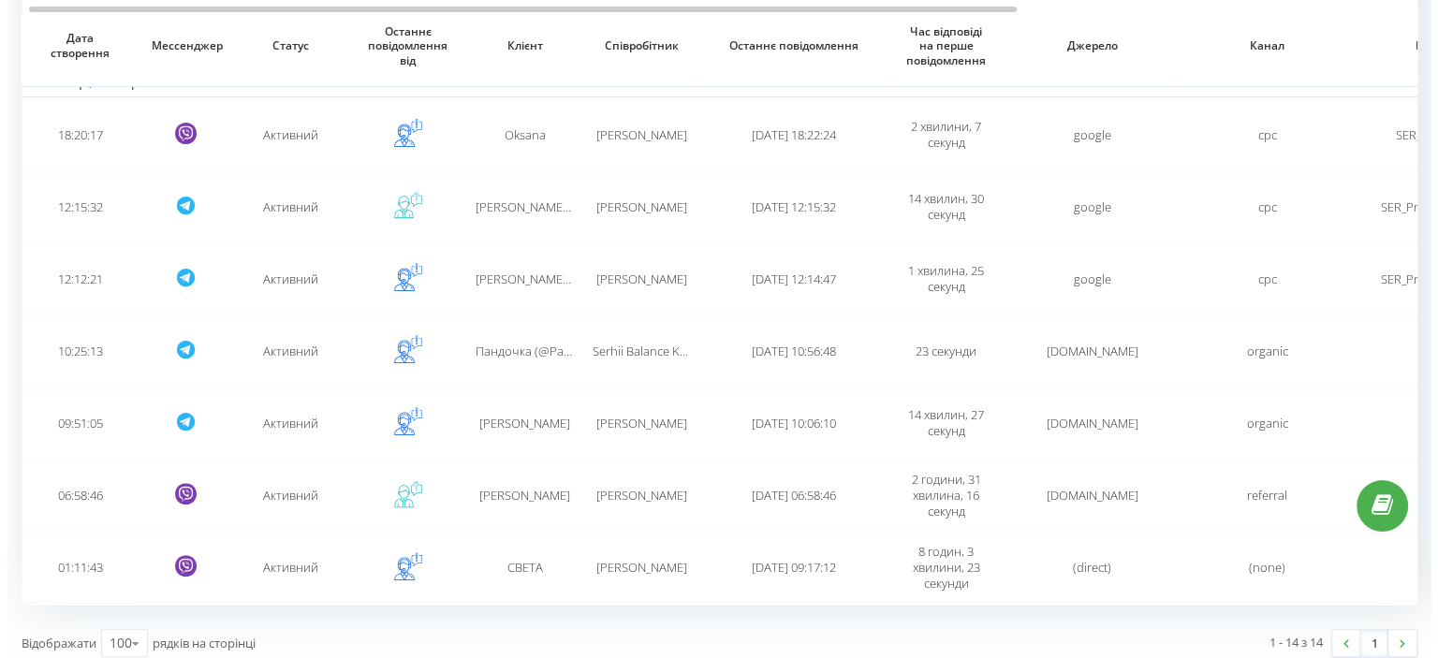
scroll to position [764, 0]
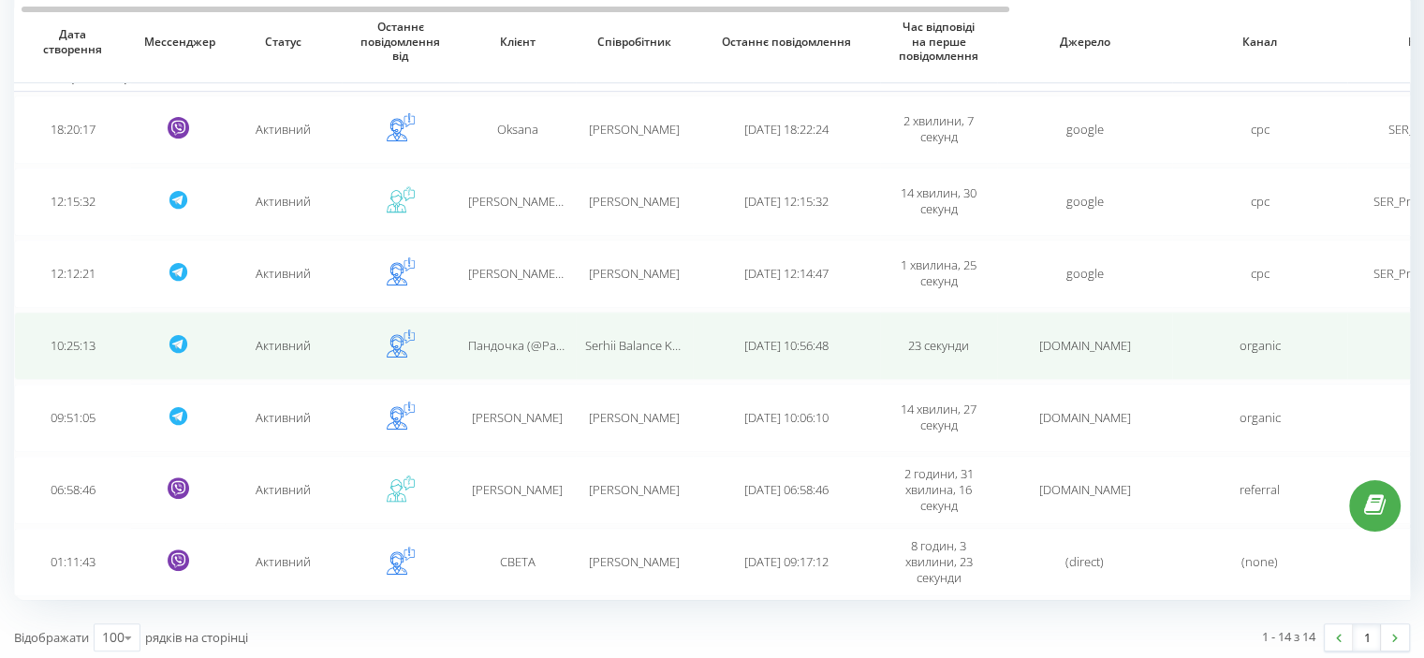
click at [521, 352] on td "Пандочка (@PanDo4ka12) 🐼" at bounding box center [517, 346] width 117 height 68
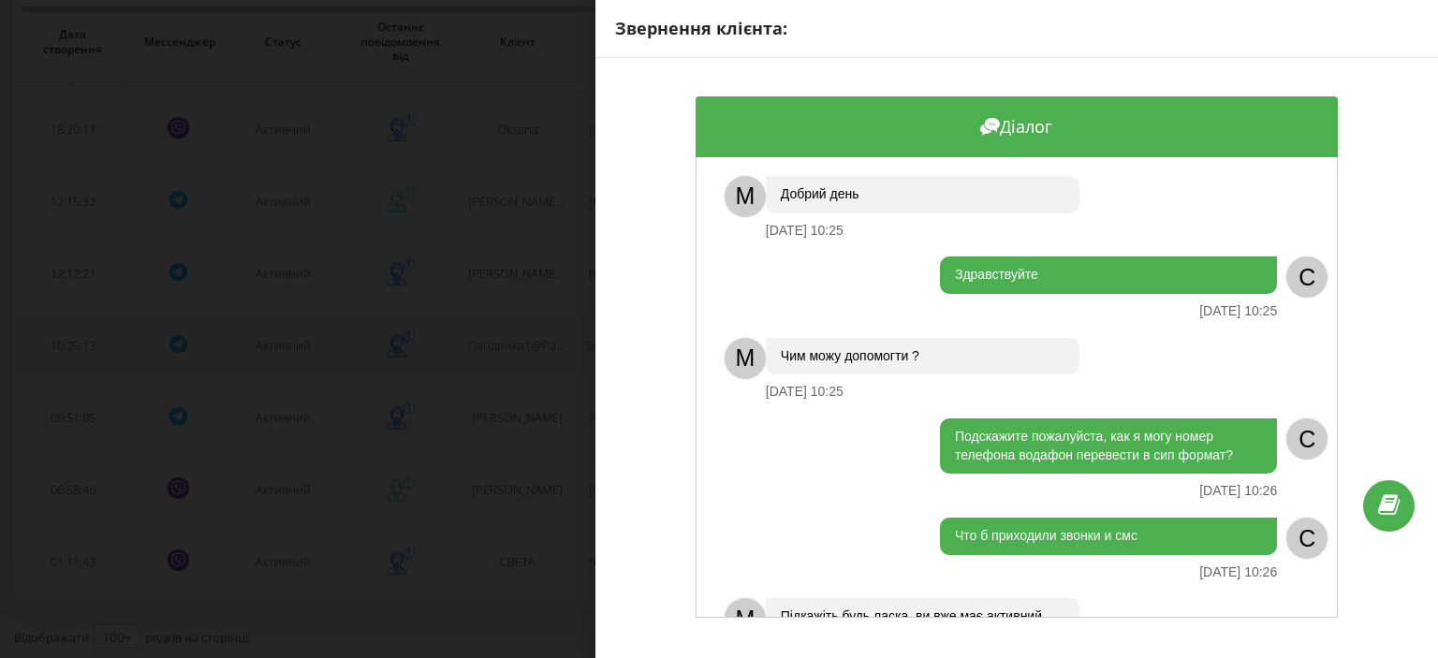
click at [521, 352] on div "Звернення клієнта: Діалог M Добрий день [DATE] 10:25 Здравствуйте [DATE] 10:25 …" at bounding box center [719, 329] width 1438 height 658
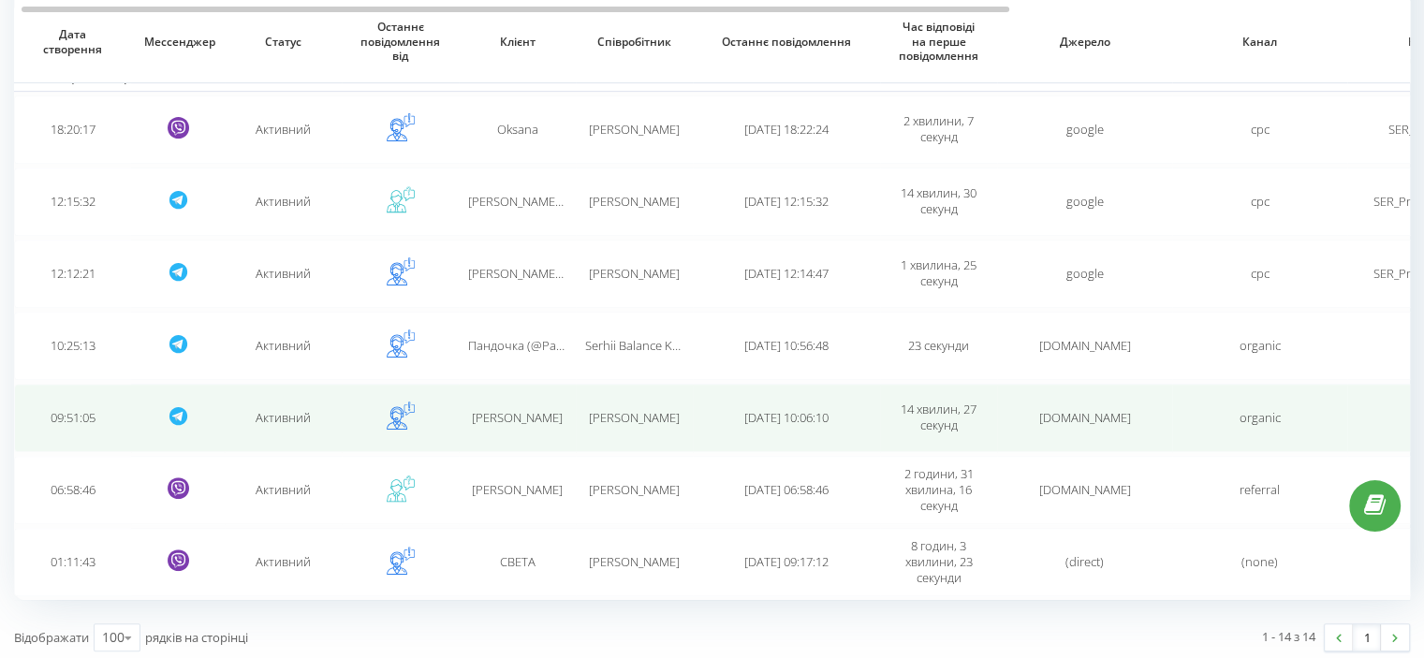
click at [527, 398] on td "[PERSON_NAME]" at bounding box center [517, 418] width 117 height 68
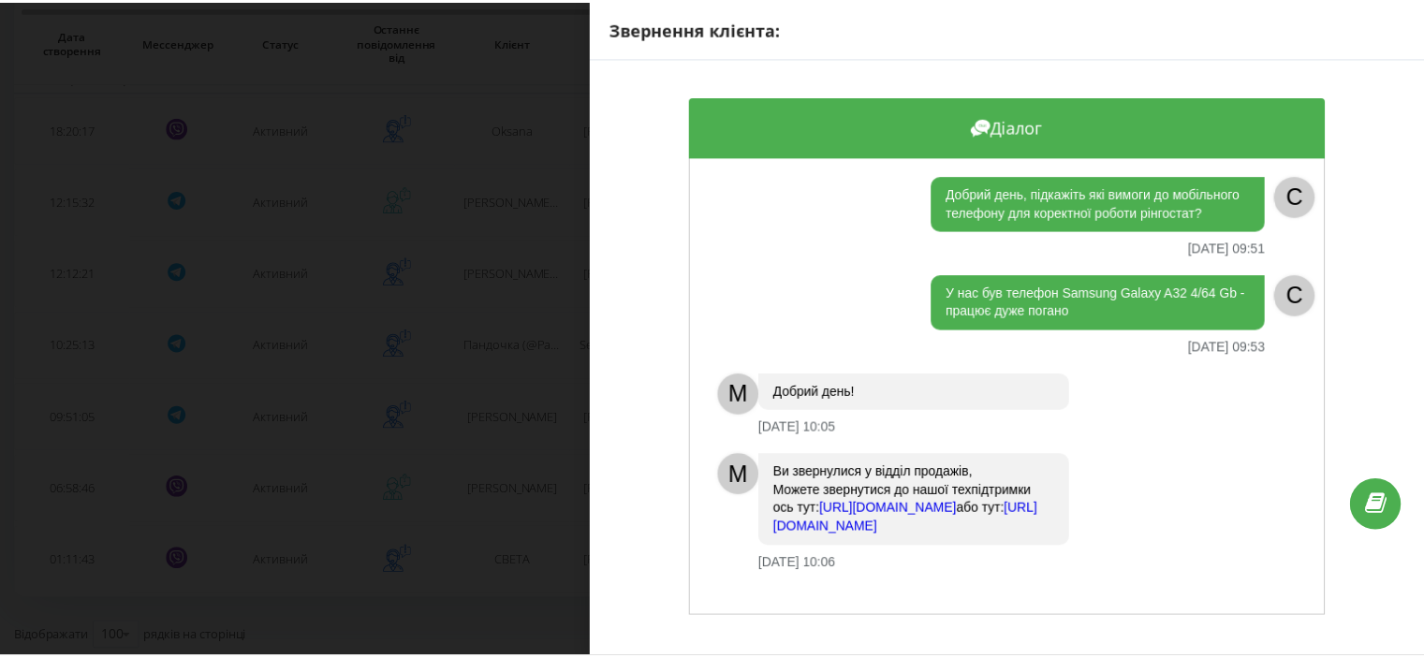
scroll to position [10, 0]
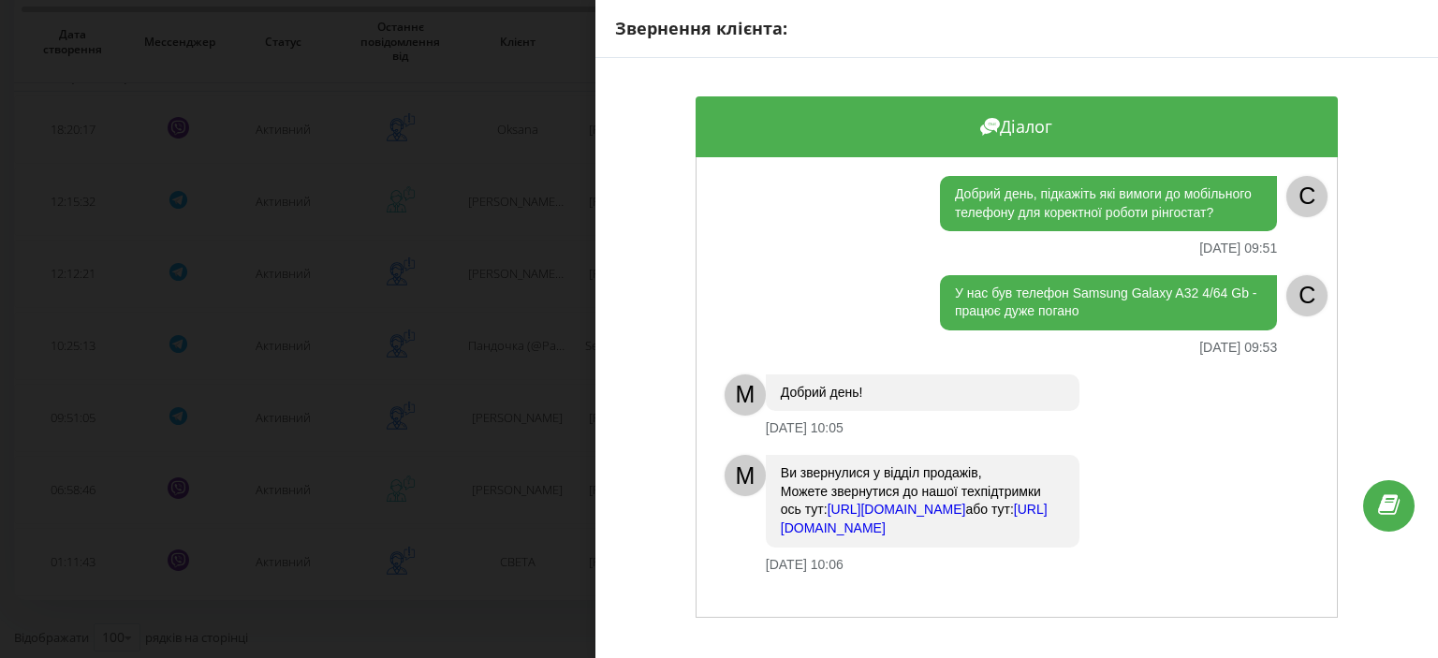
click at [554, 432] on div "Звернення клієнта: Діалог Добрий день, підкажіть які вимоги до мобільного телеф…" at bounding box center [719, 329] width 1438 height 658
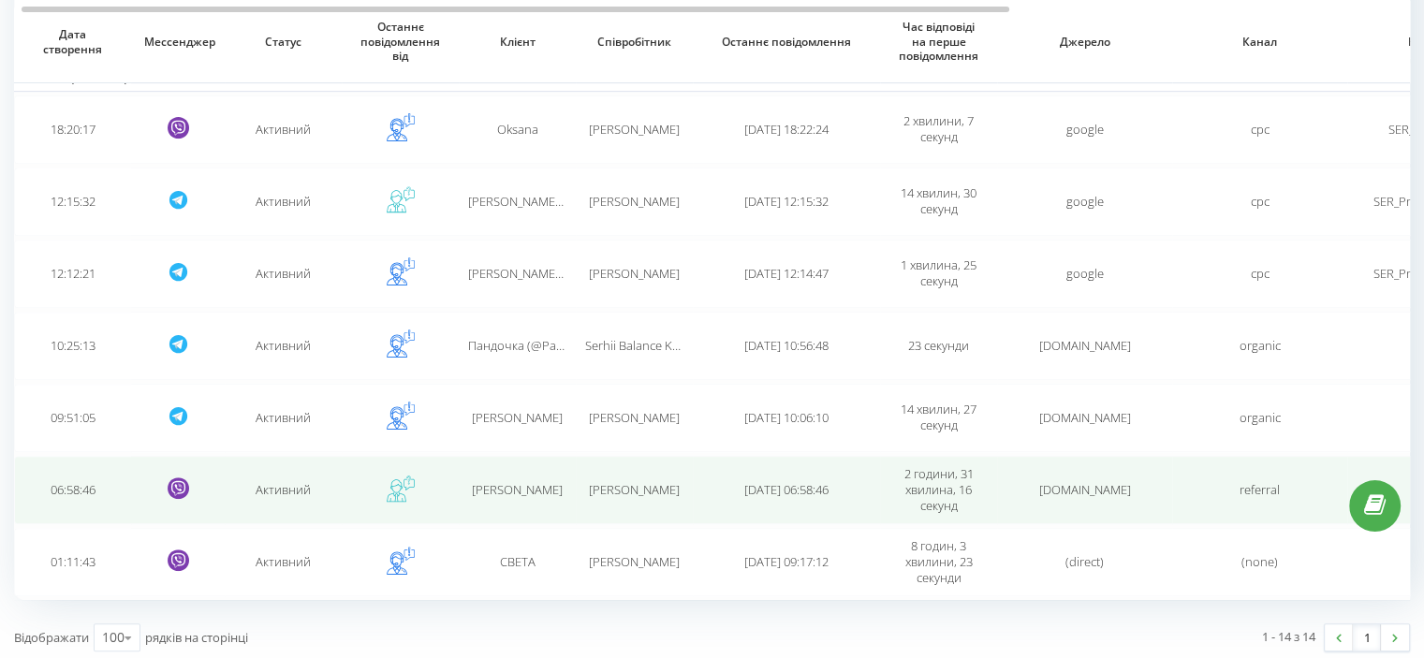
click at [552, 484] on div "[PERSON_NAME]" at bounding box center [517, 490] width 98 height 16
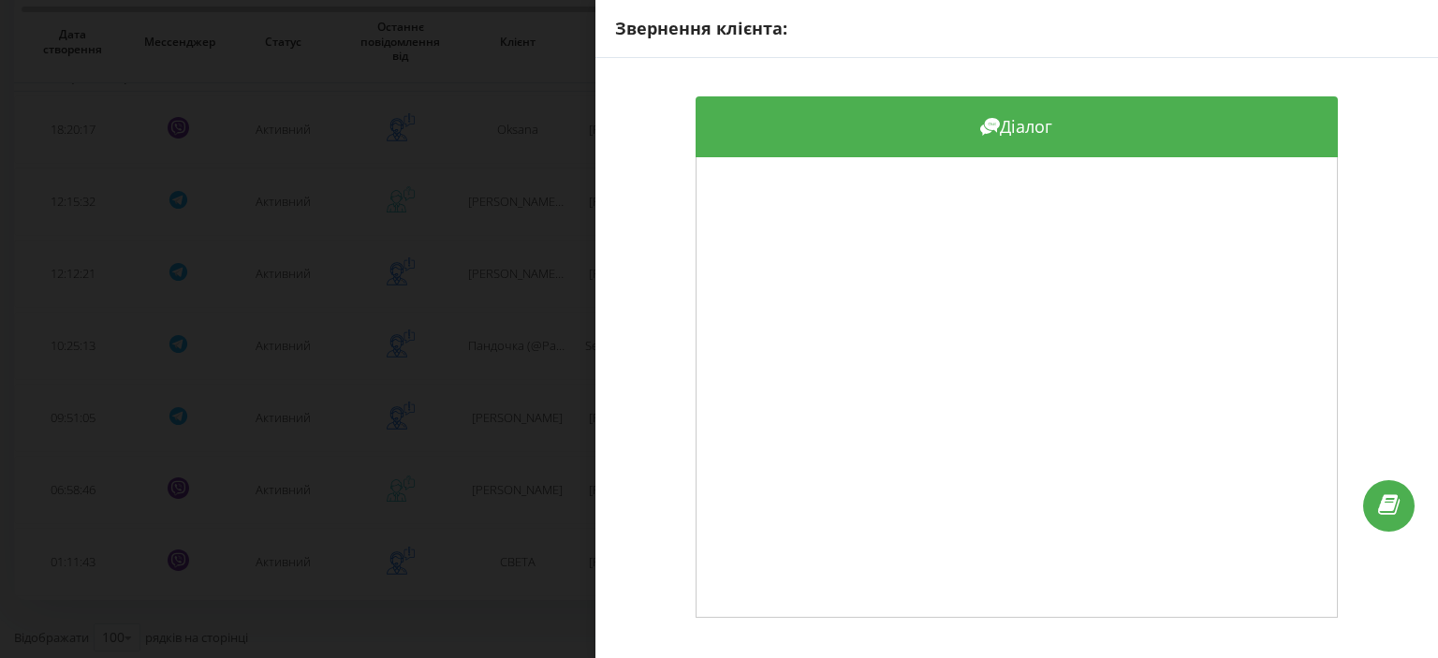
click at [554, 483] on div "Звернення клієнта: Діалог" at bounding box center [719, 329] width 1438 height 658
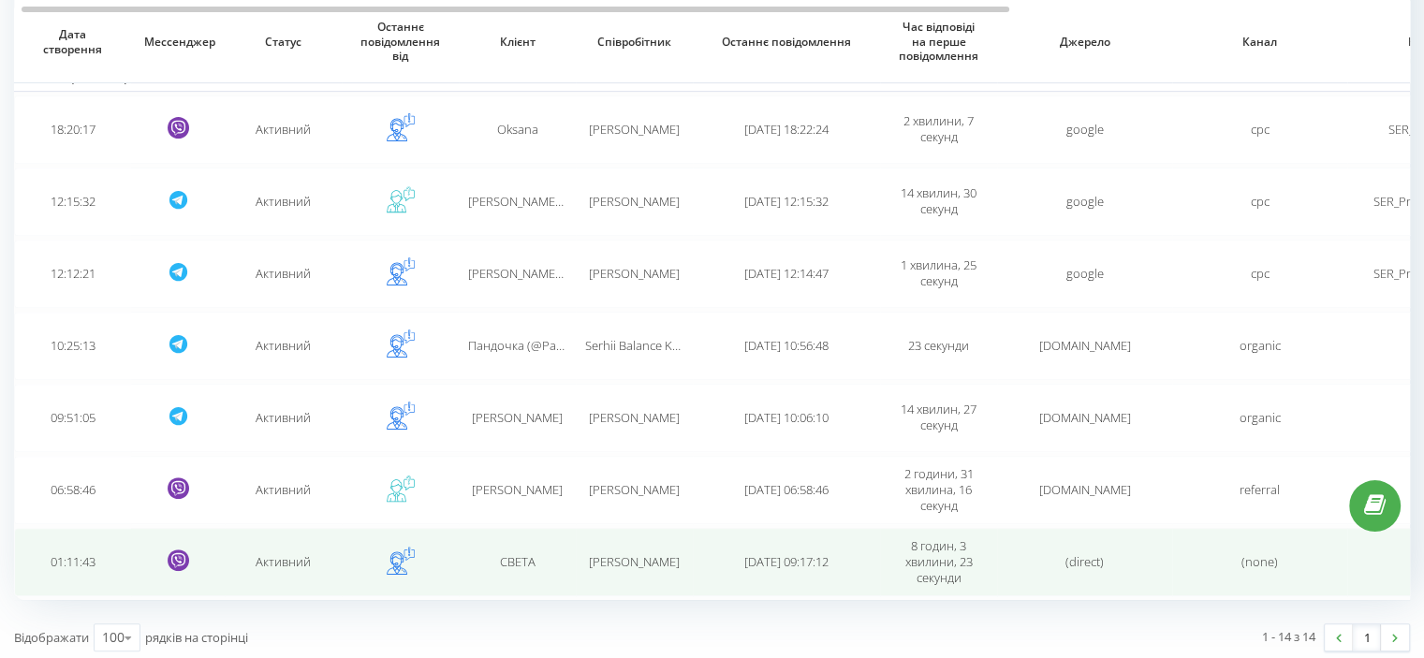
click at [569, 533] on td "СВЕТА" at bounding box center [517, 562] width 117 height 68
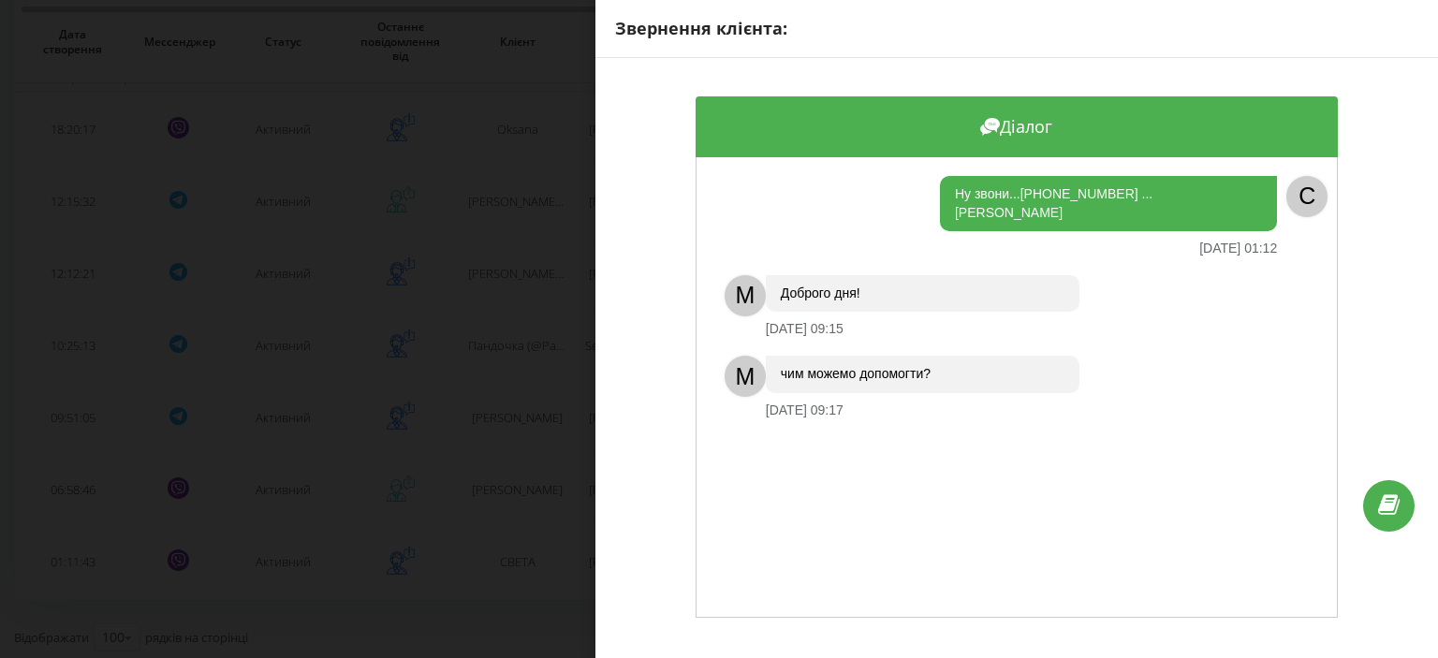
click at [423, 443] on div "Звернення клієнта: Діалог Ну звони...[PHONE_NUMBER] ... [PERSON_NAME] [DATE] 01…" at bounding box center [719, 329] width 1438 height 658
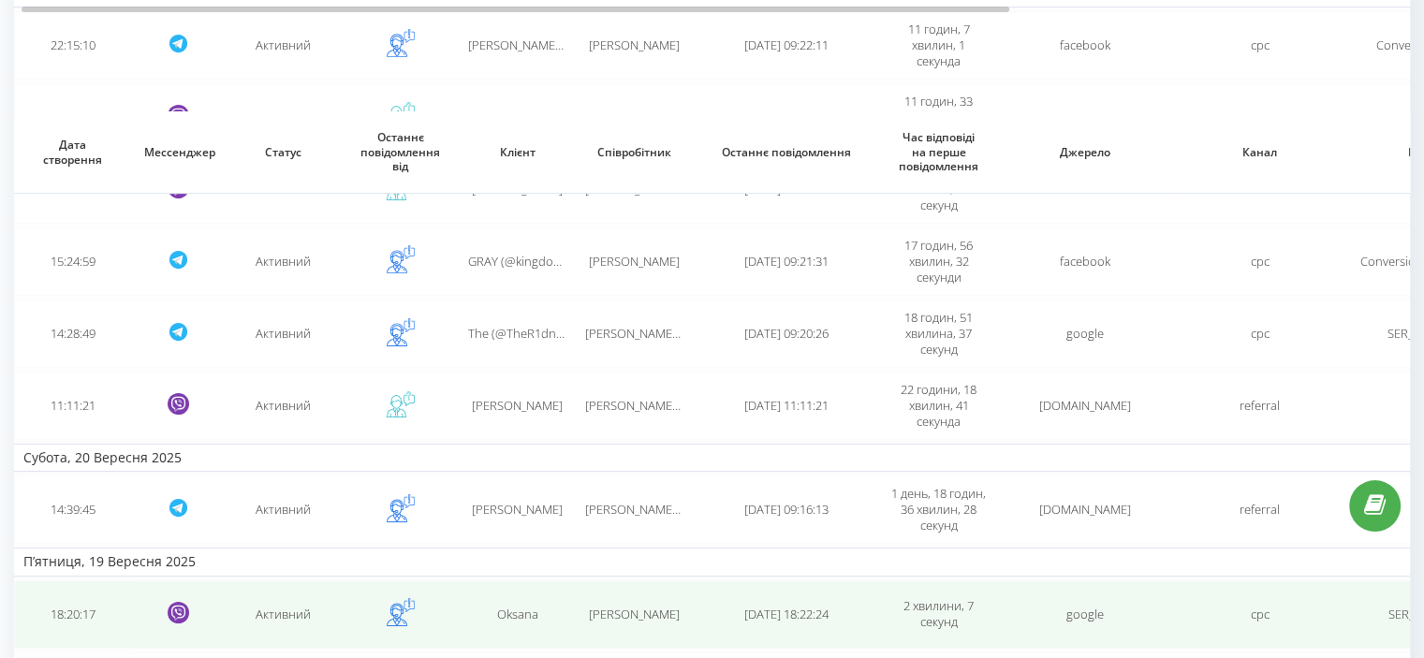
scroll to position [202, 0]
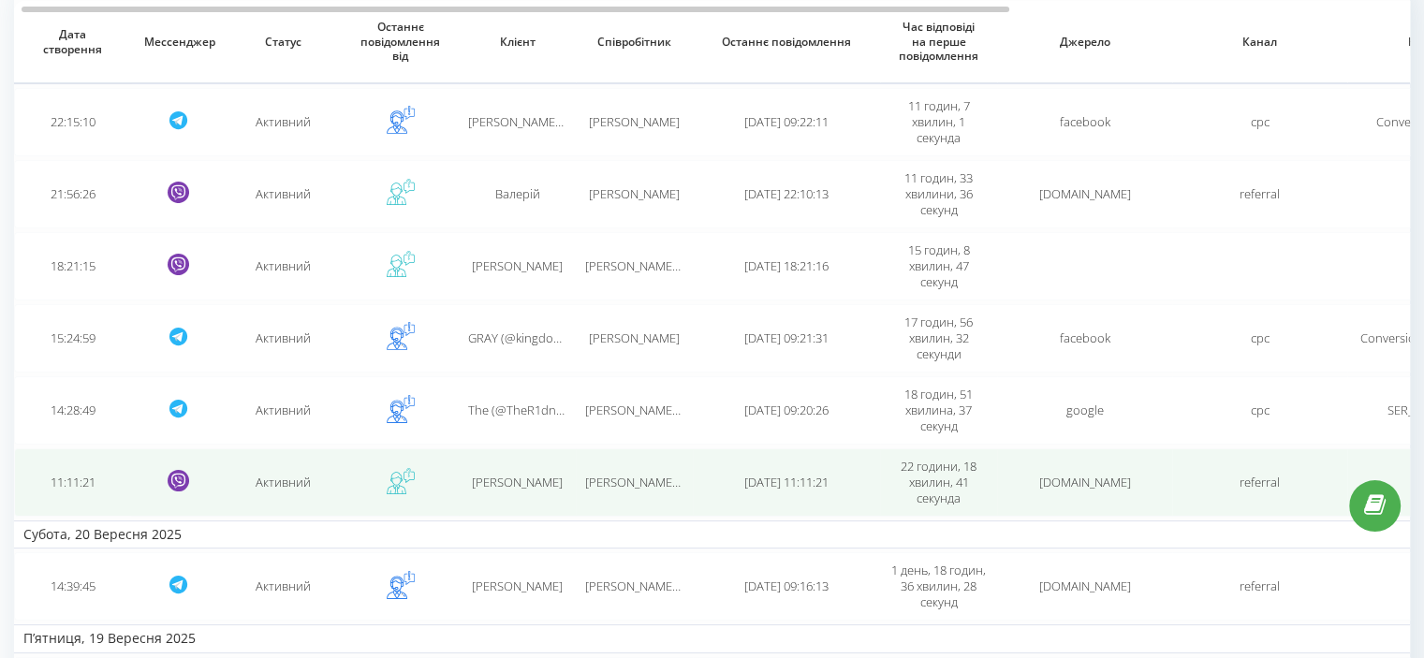
click at [524, 482] on span "[PERSON_NAME]" at bounding box center [517, 482] width 91 height 17
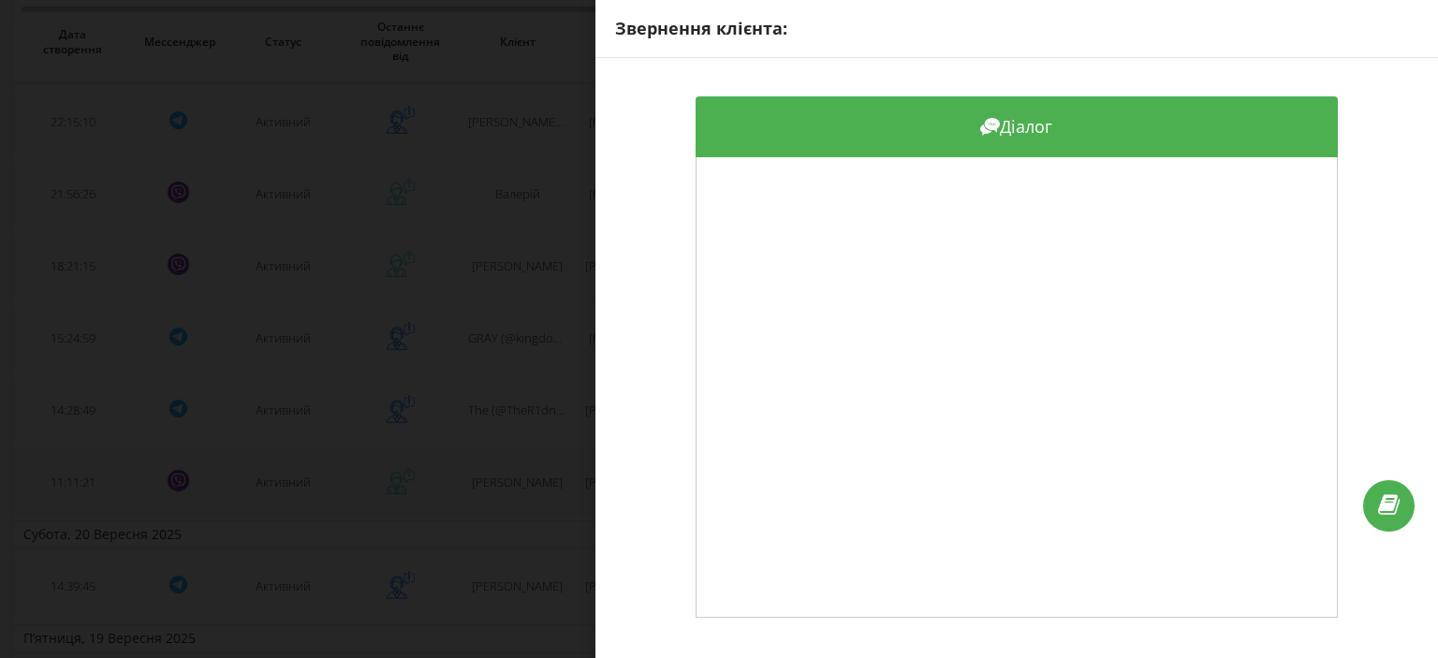
click at [524, 482] on div "Звернення клієнта: Діалог" at bounding box center [719, 329] width 1438 height 658
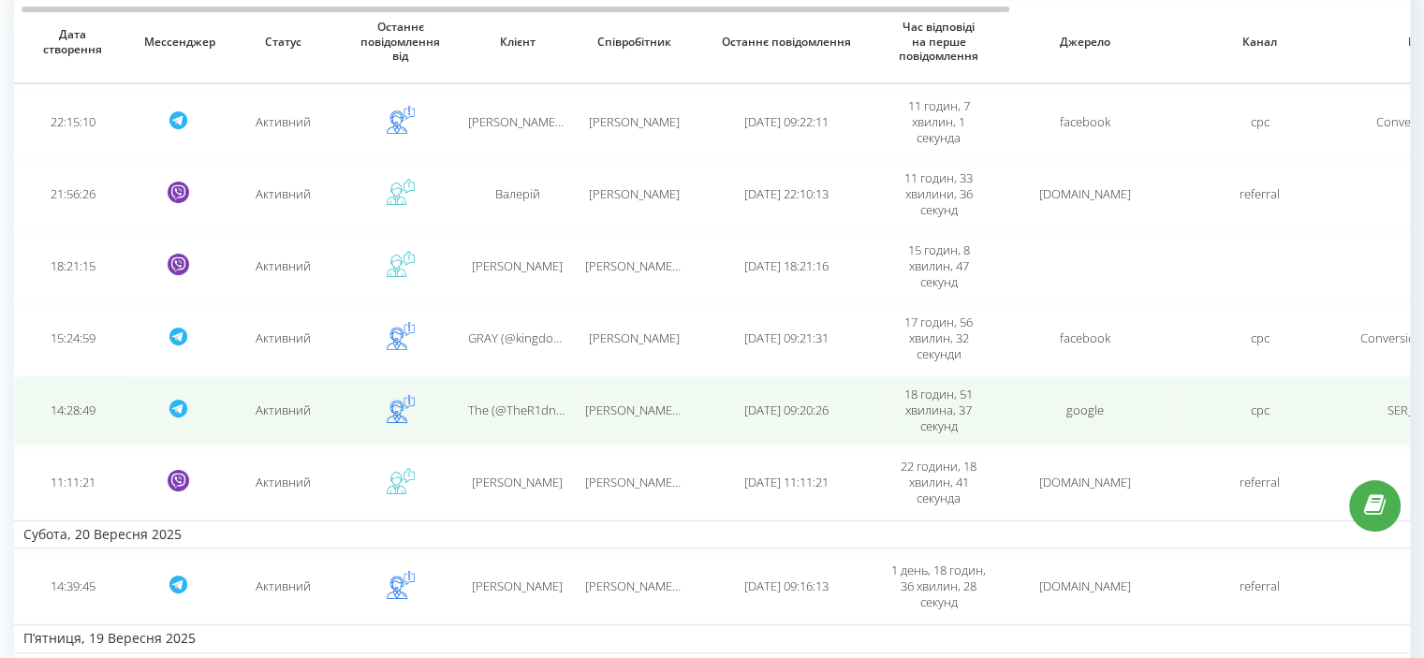
click at [495, 409] on span "The (@TheR1dnenk1y) Ridnenkiy" at bounding box center [558, 410] width 180 height 17
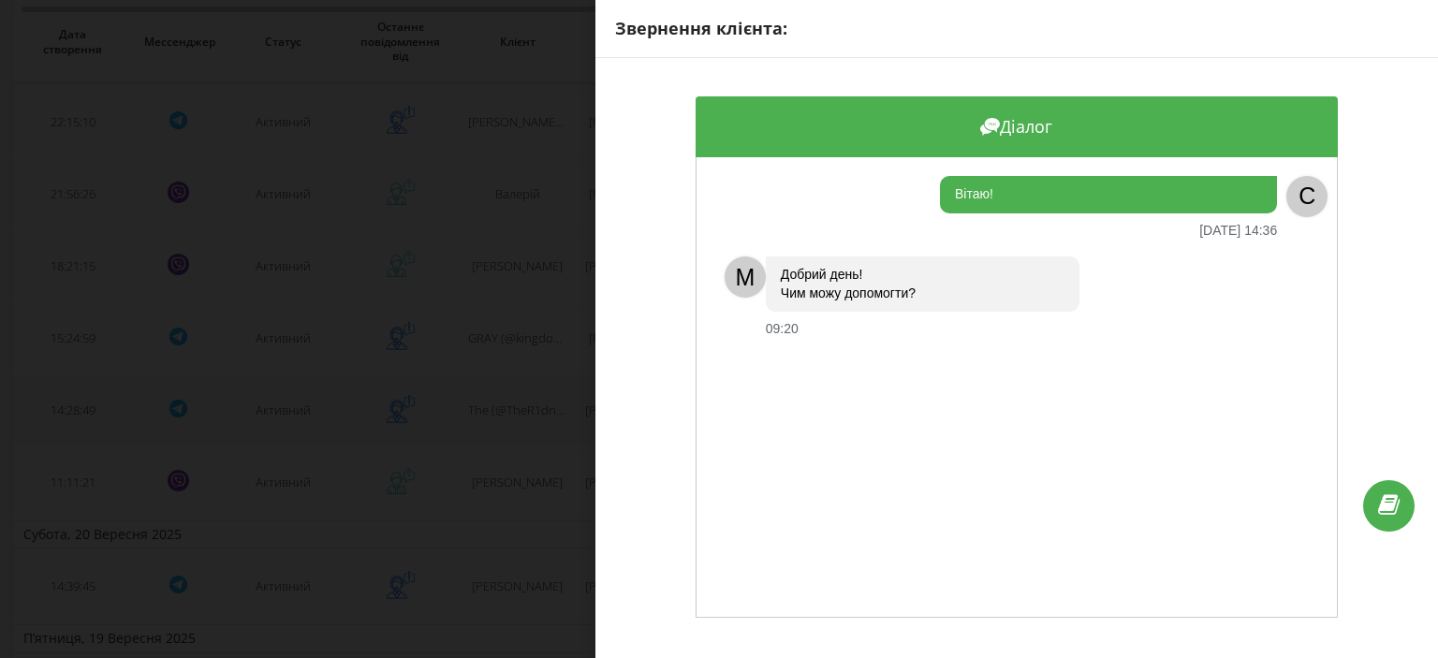
click at [495, 409] on div "Звернення клієнта: Діалог Вітаю! [DATE] 14:36 C M Добрий день! Чим можу допомог…" at bounding box center [719, 329] width 1438 height 658
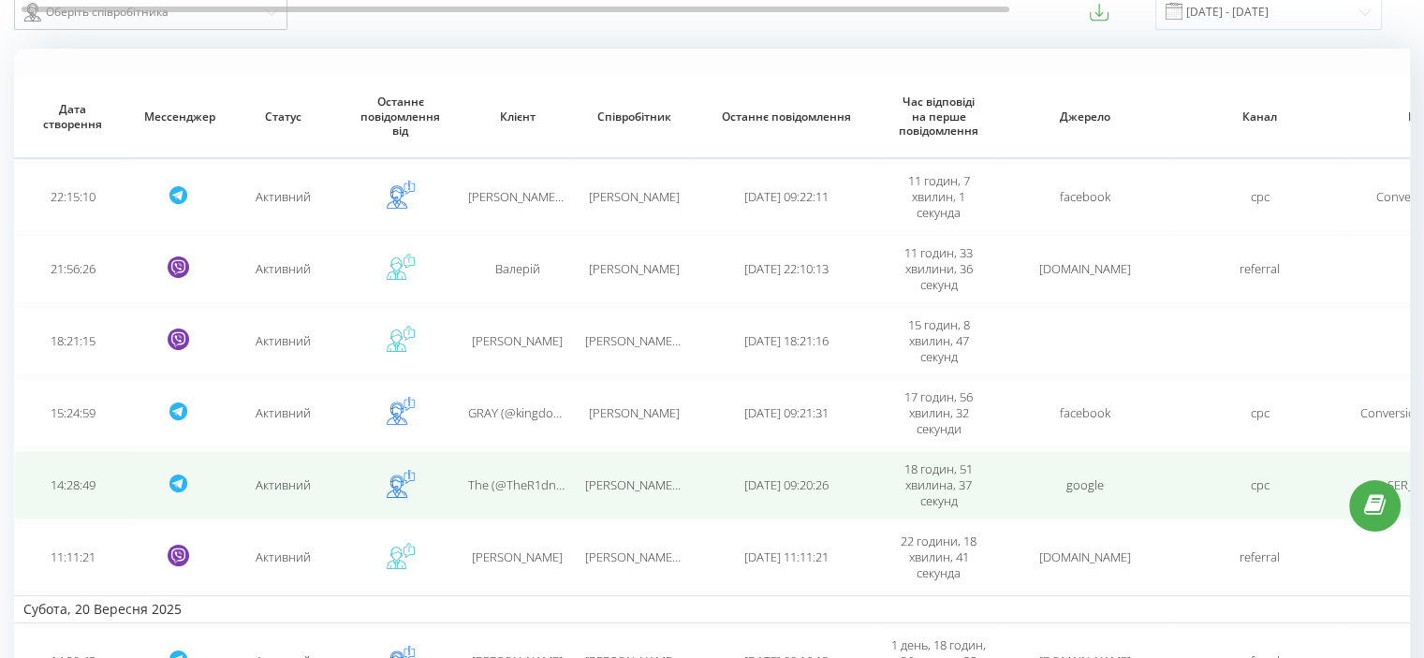
scroll to position [109, 0]
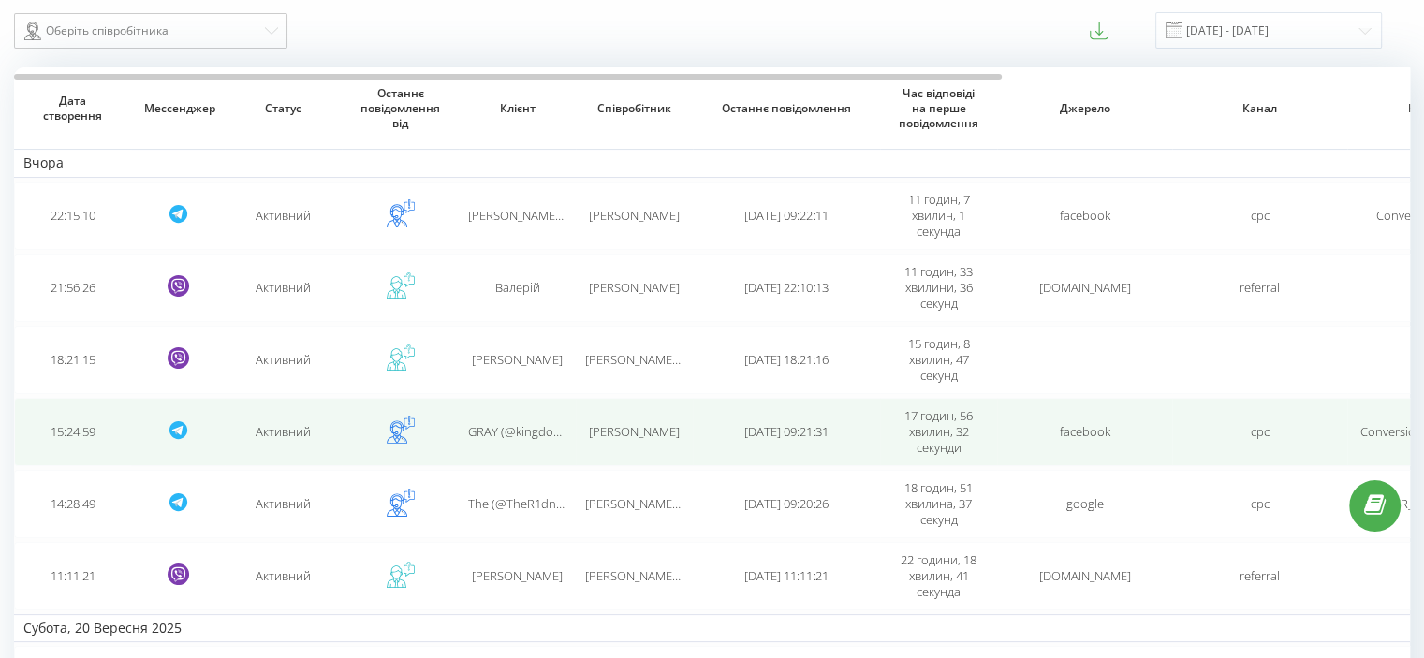
click at [630, 430] on span "[PERSON_NAME]" at bounding box center [634, 431] width 91 height 17
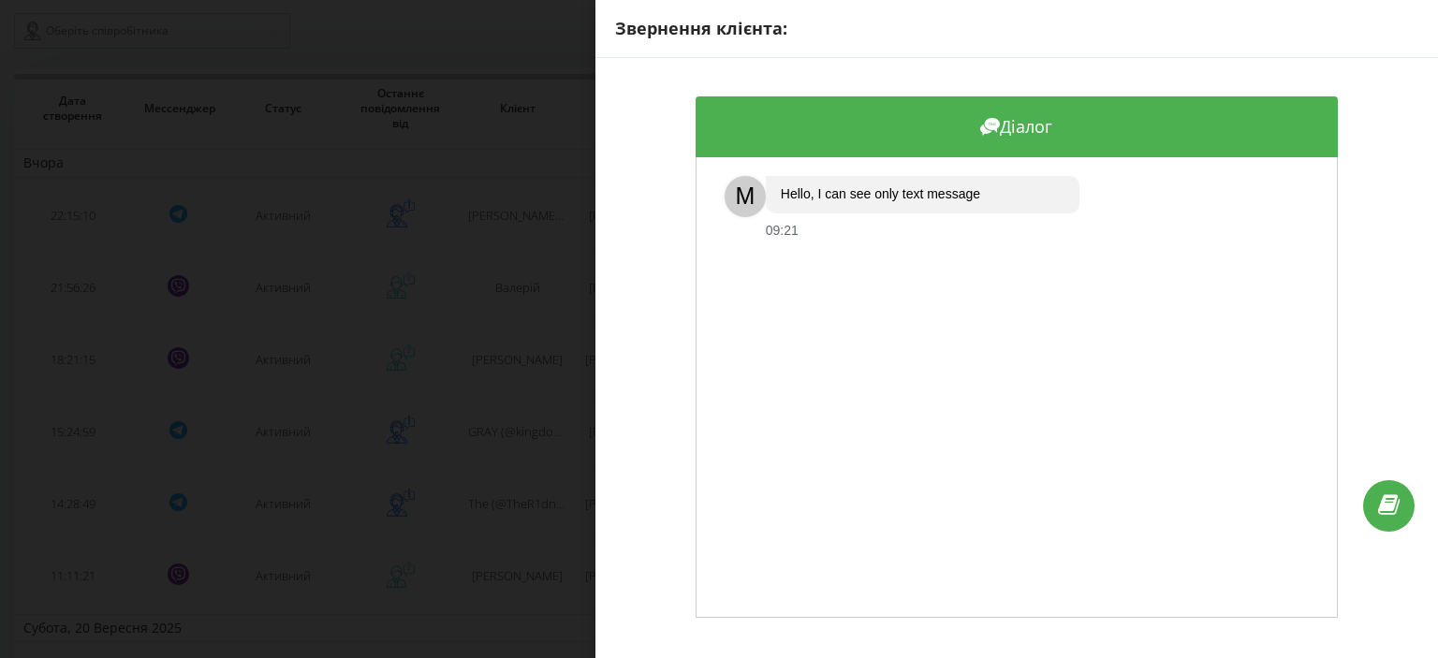
click at [629, 427] on div "Діалог M Hello, I can see only text message 09:21" at bounding box center [1017, 357] width 843 height 598
click at [506, 386] on div "Звернення клієнта: Діалог M Hello, I can see only text message 09:21" at bounding box center [719, 329] width 1438 height 658
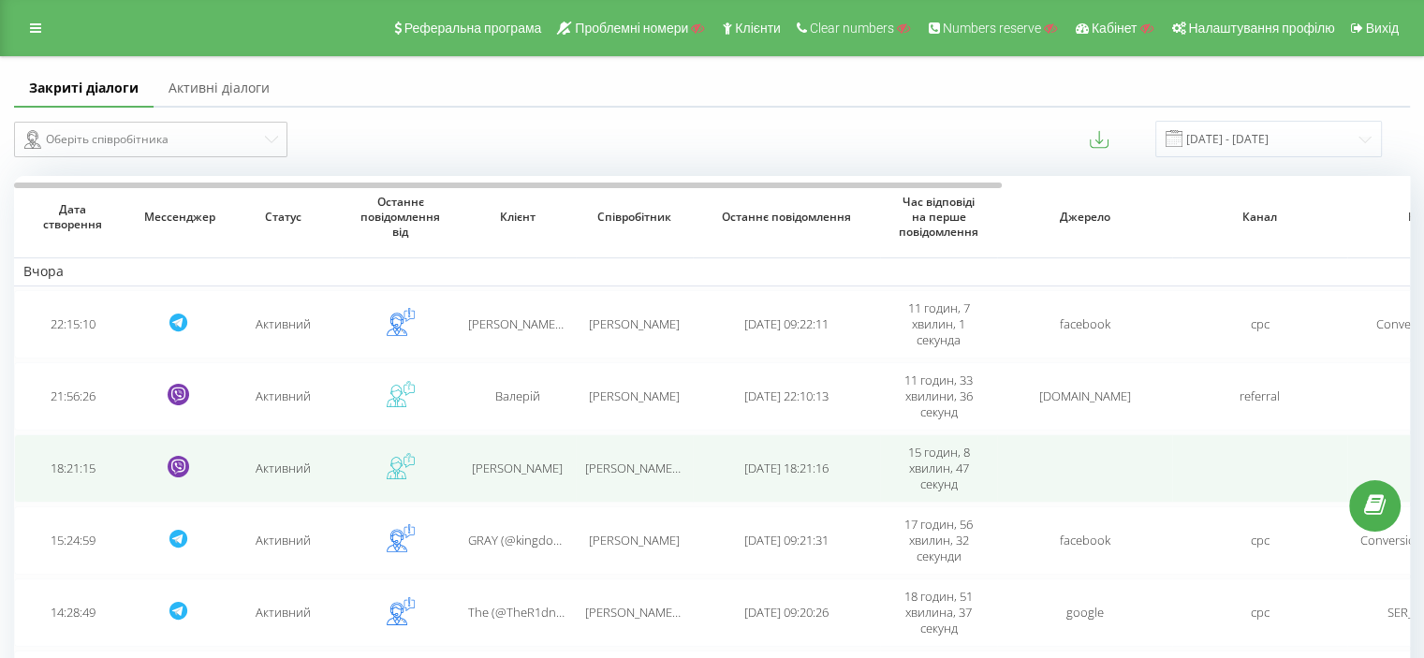
click at [629, 442] on td "[PERSON_NAME] [PERSON_NAME]" at bounding box center [634, 468] width 117 height 68
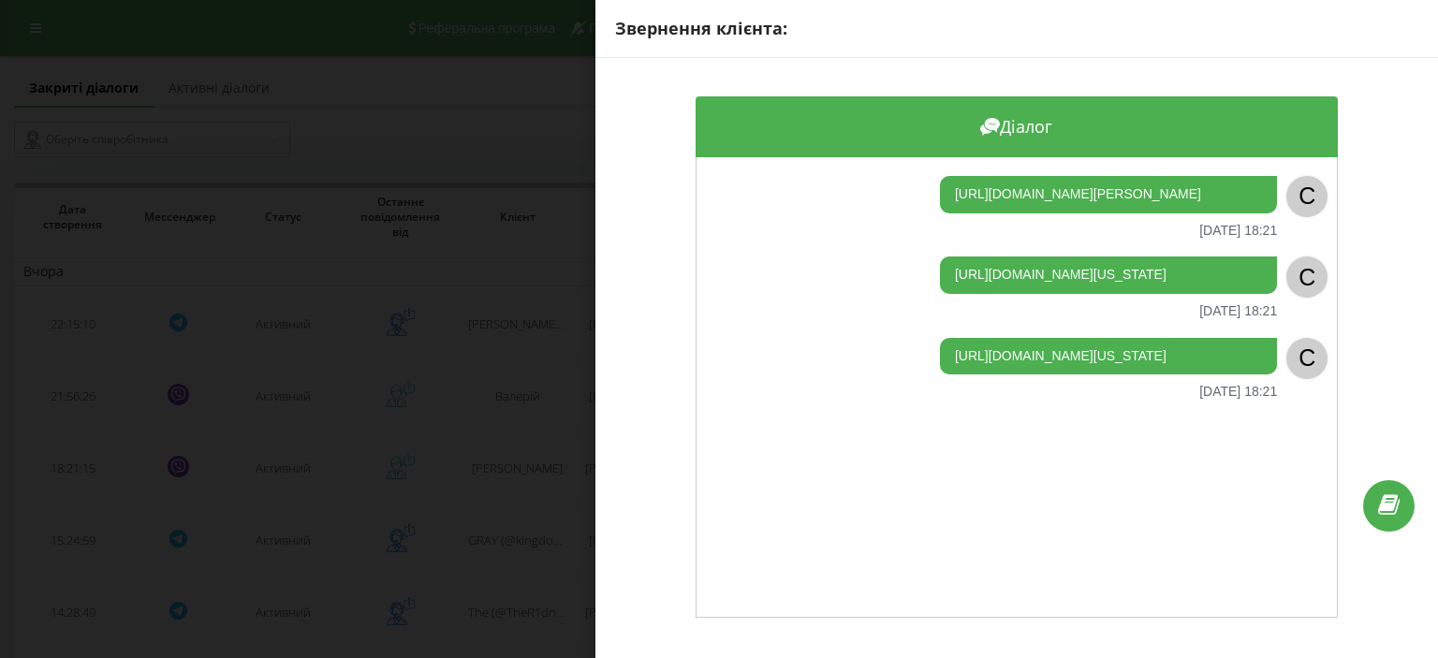
click at [568, 431] on div "Звернення клієнта: Діалог [URL][DOMAIN_NAME][PERSON_NAME] [DATE] 18:21 C [URL][…" at bounding box center [719, 329] width 1438 height 658
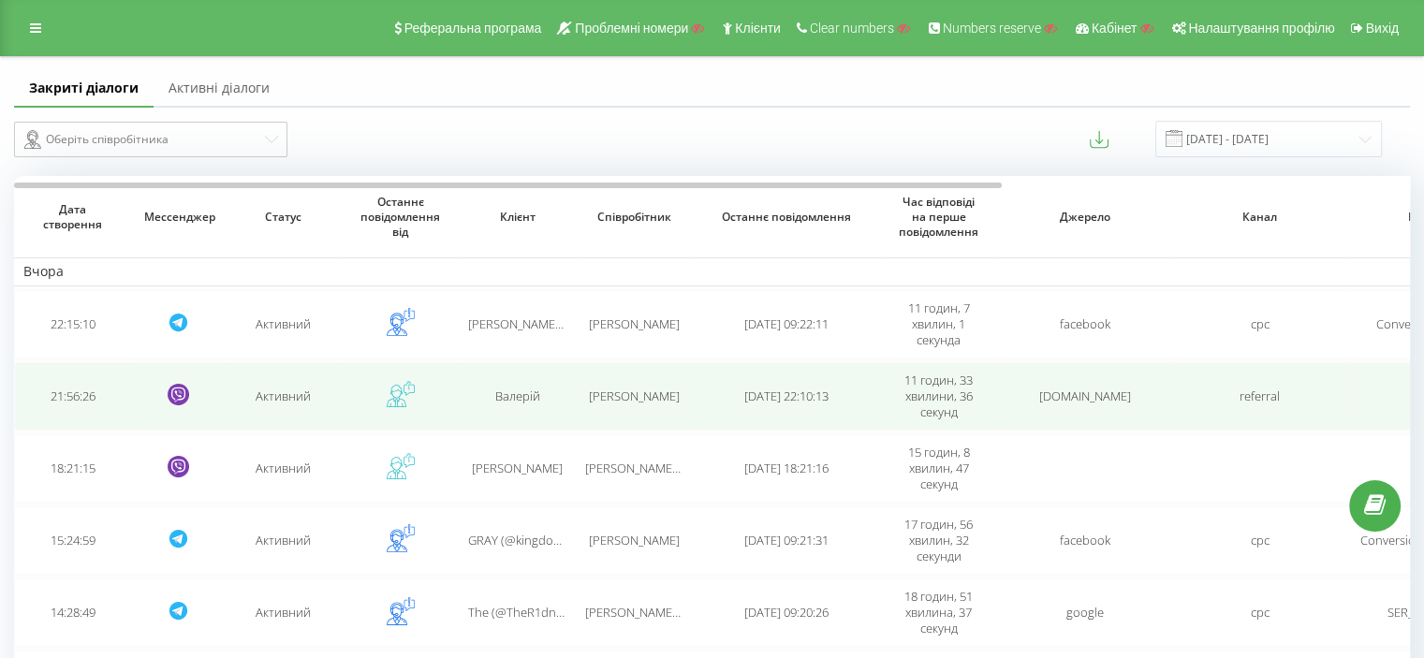
click at [618, 390] on span "[PERSON_NAME]" at bounding box center [634, 396] width 91 height 17
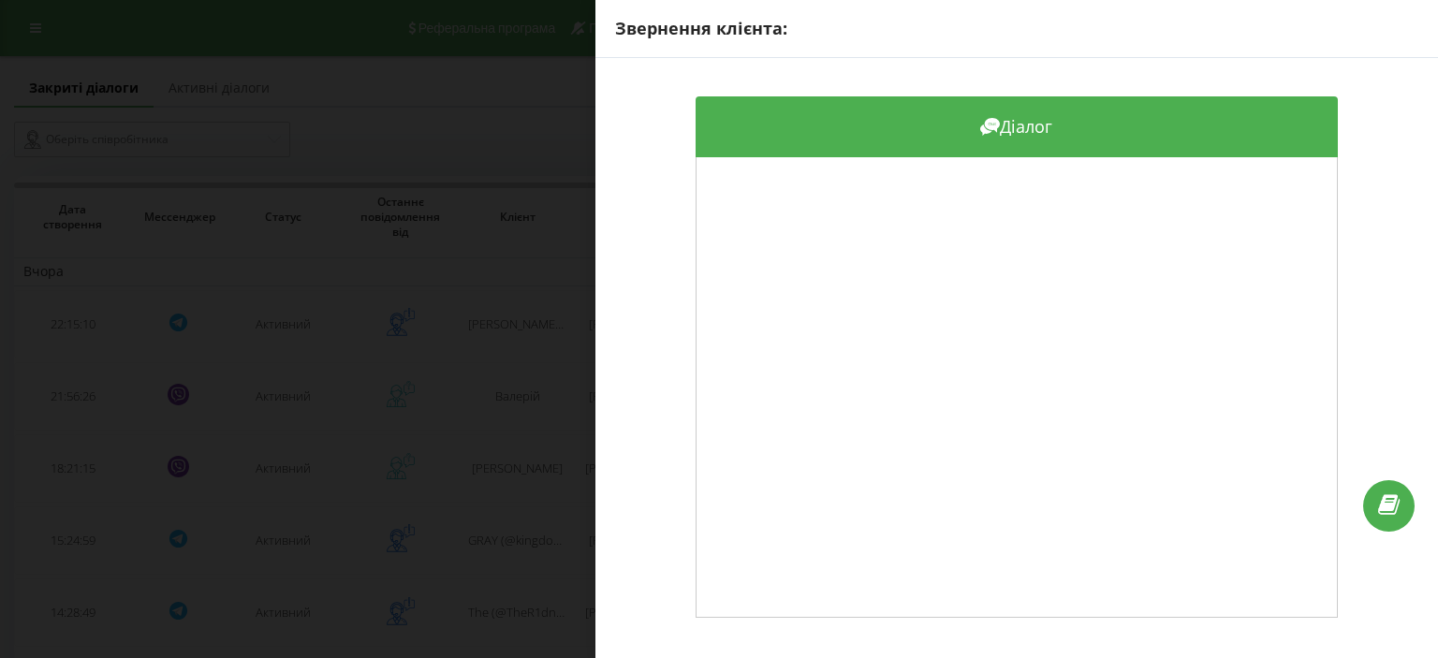
click at [524, 380] on div "Звернення клієнта: Діалог" at bounding box center [719, 329] width 1438 height 658
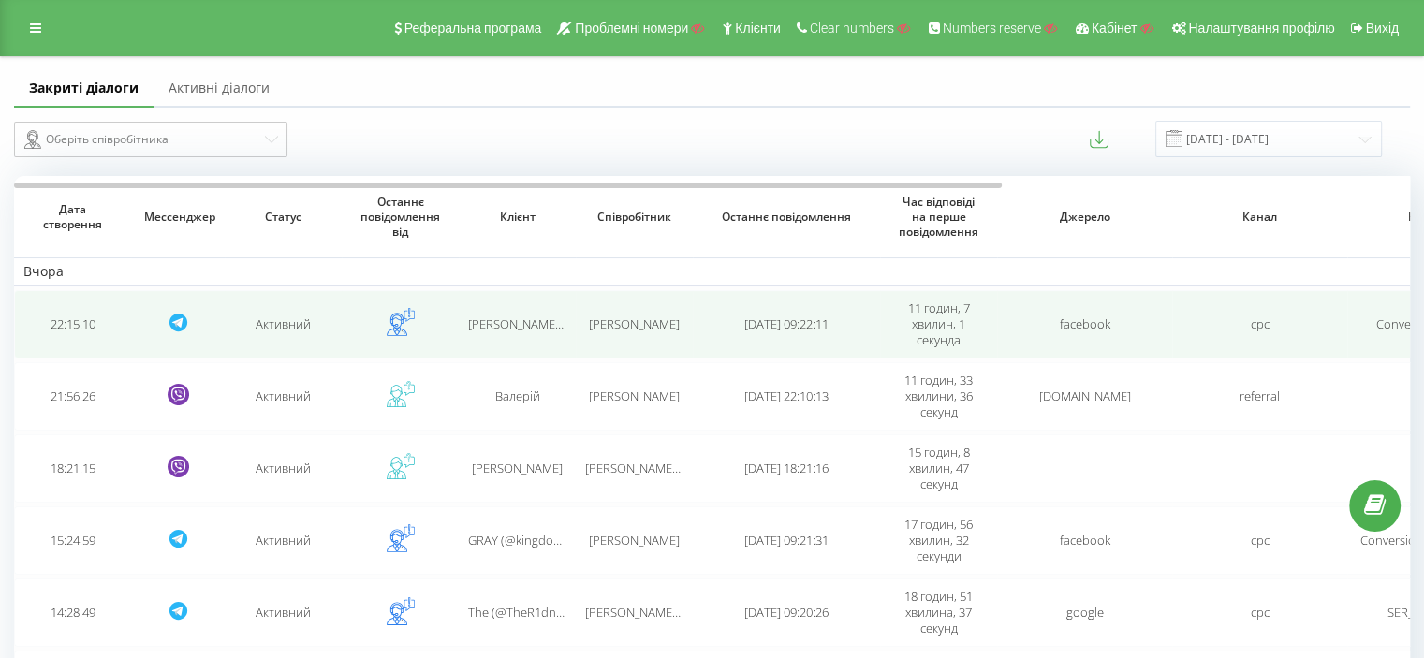
click at [640, 337] on td "[PERSON_NAME]" at bounding box center [634, 324] width 117 height 68
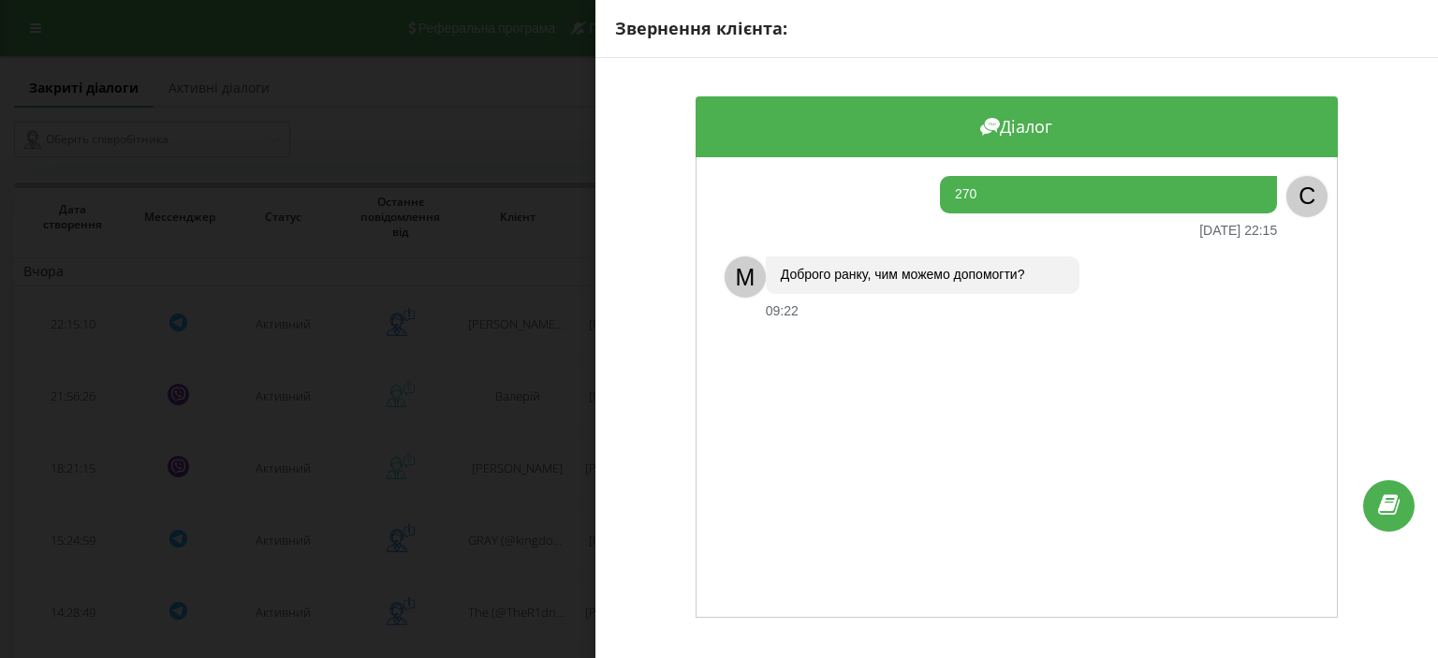
click at [445, 336] on div "Звернення клієнта: Діалог 270 [DATE] 22:15 C M Доброго ранку, чим можемо допомо…" at bounding box center [719, 329] width 1438 height 658
click at [528, 230] on div "Звернення клієнта: Діалог 270 [DATE] 22:15 C M Доброго ранку, чим можемо допомо…" at bounding box center [719, 329] width 1438 height 658
